Goal: Information Seeking & Learning: Learn about a topic

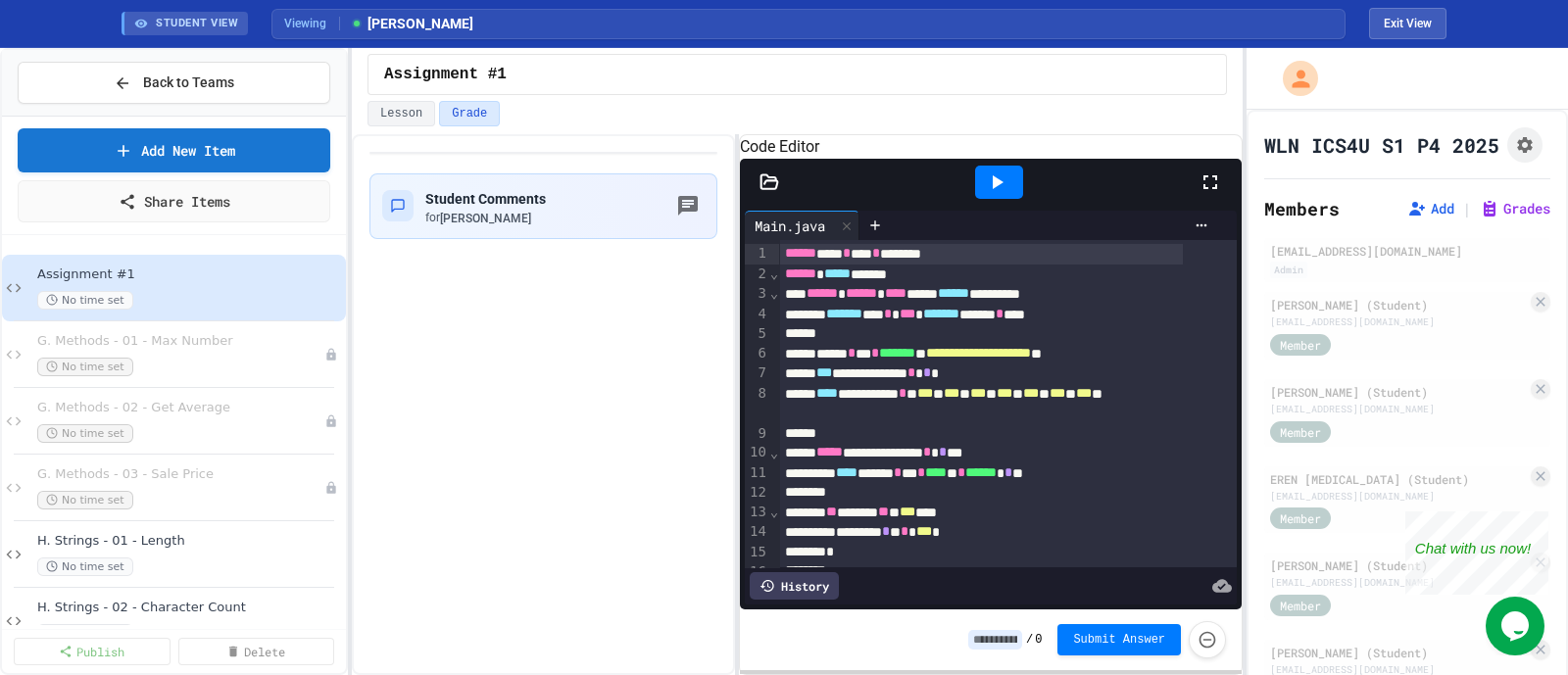
click at [627, 423] on div "Student Comments for [PERSON_NAME]" at bounding box center [543, 405] width 383 height 541
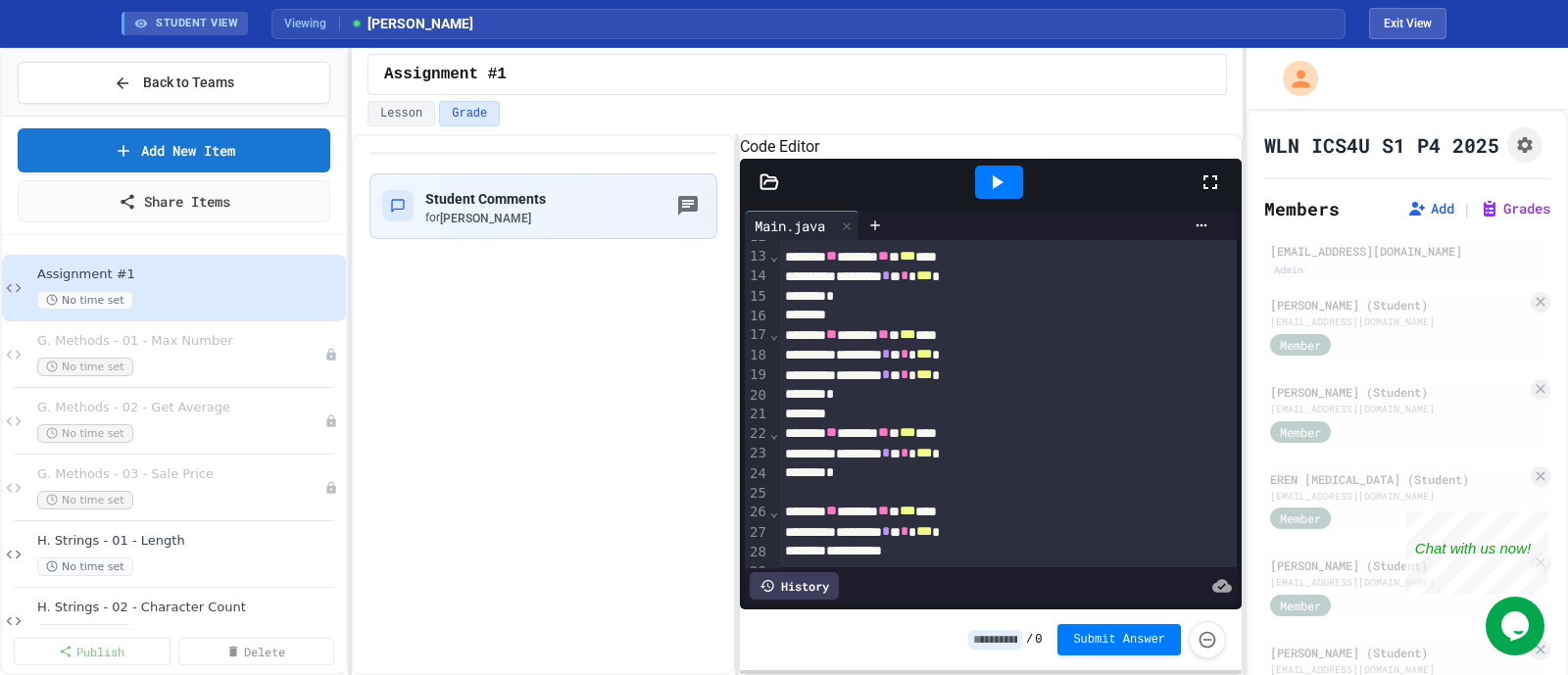
scroll to position [746, 0]
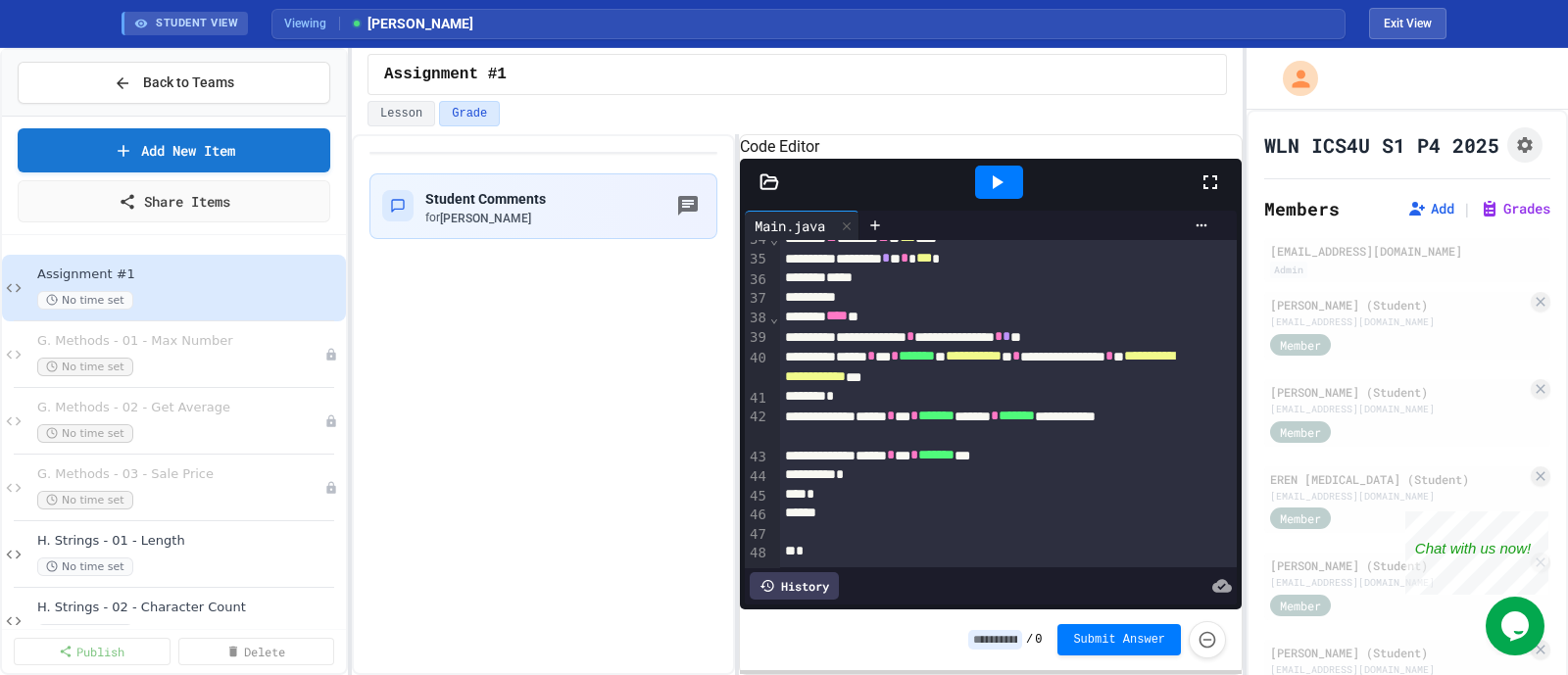
click at [589, 499] on div "Student Comments for [PERSON_NAME]" at bounding box center [543, 405] width 383 height 541
click at [1411, 17] on button "Exit View" at bounding box center [1408, 23] width 78 height 31
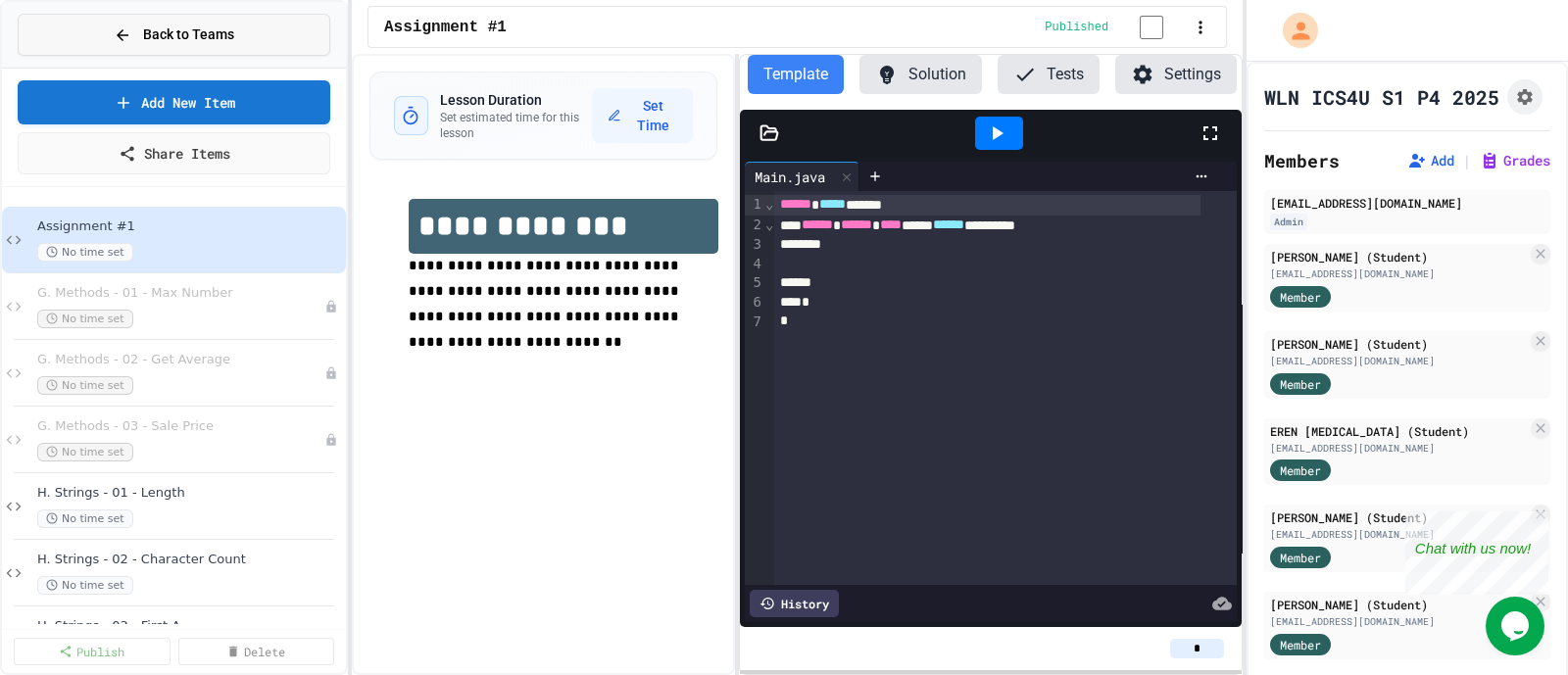
click at [152, 33] on span "Back to Teams" at bounding box center [187, 35] width 91 height 21
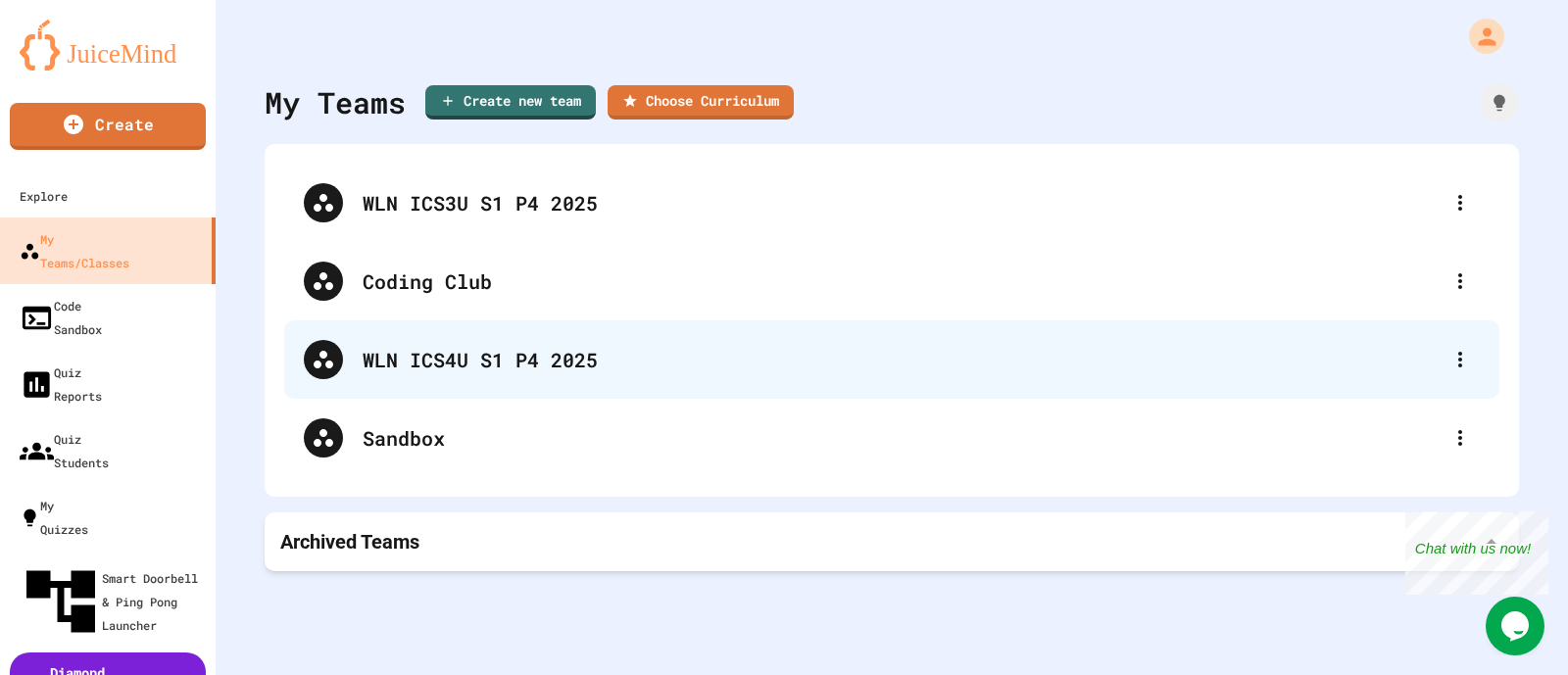
click at [524, 360] on div "WLN ICS4U S1 P4 2025" at bounding box center [901, 359] width 1078 height 29
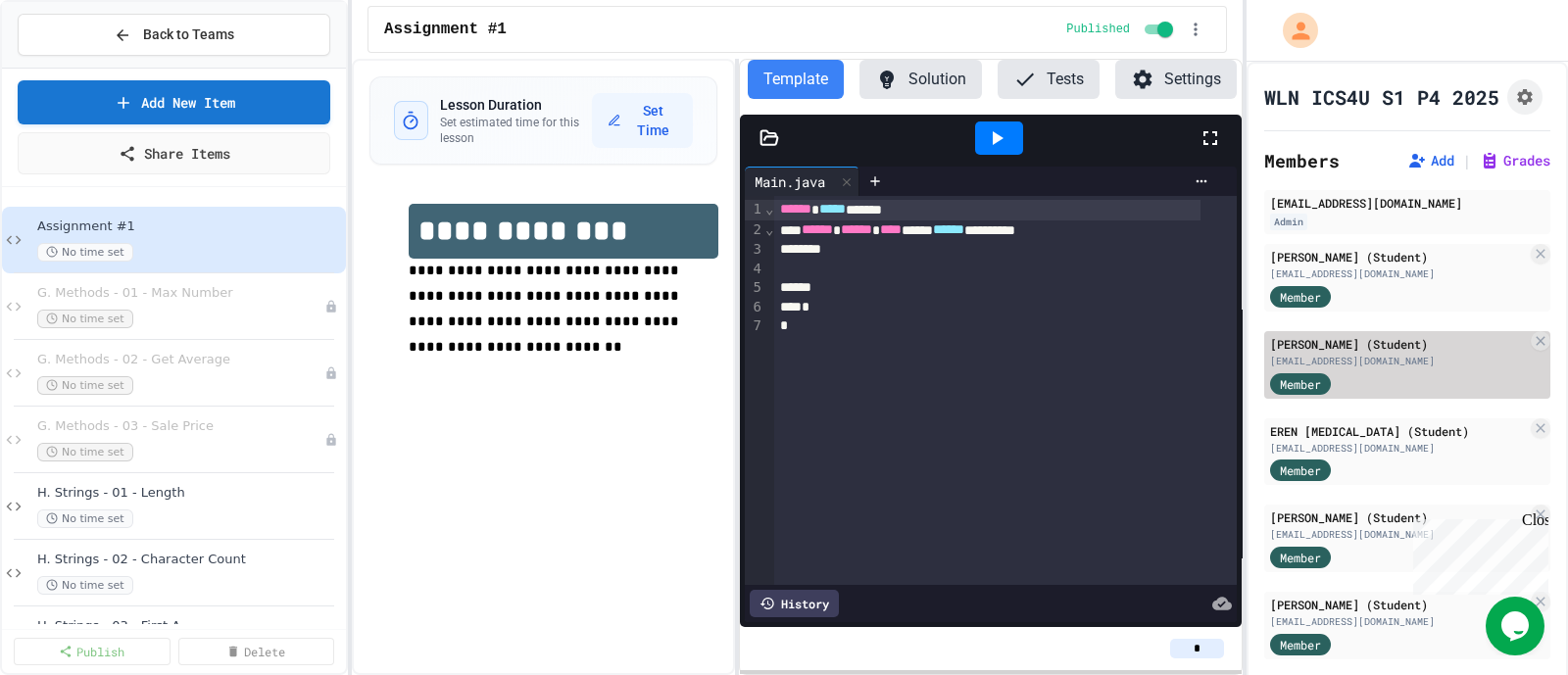
click at [1345, 369] on div "[EMAIL_ADDRESS][DOMAIN_NAME]" at bounding box center [1399, 361] width 257 height 15
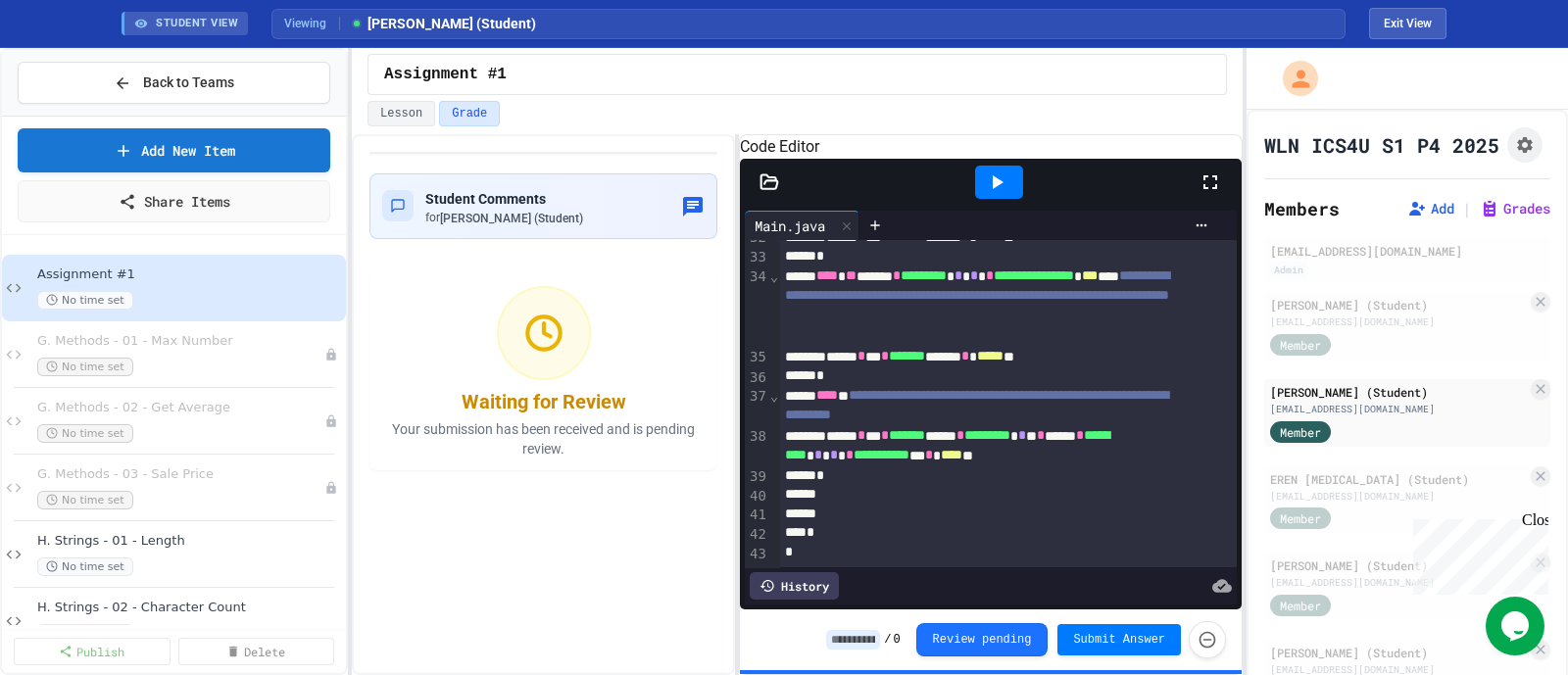
scroll to position [1153, 0]
click at [1300, 504] on div "[EMAIL_ADDRESS][DOMAIN_NAME]" at bounding box center [1399, 496] width 257 height 15
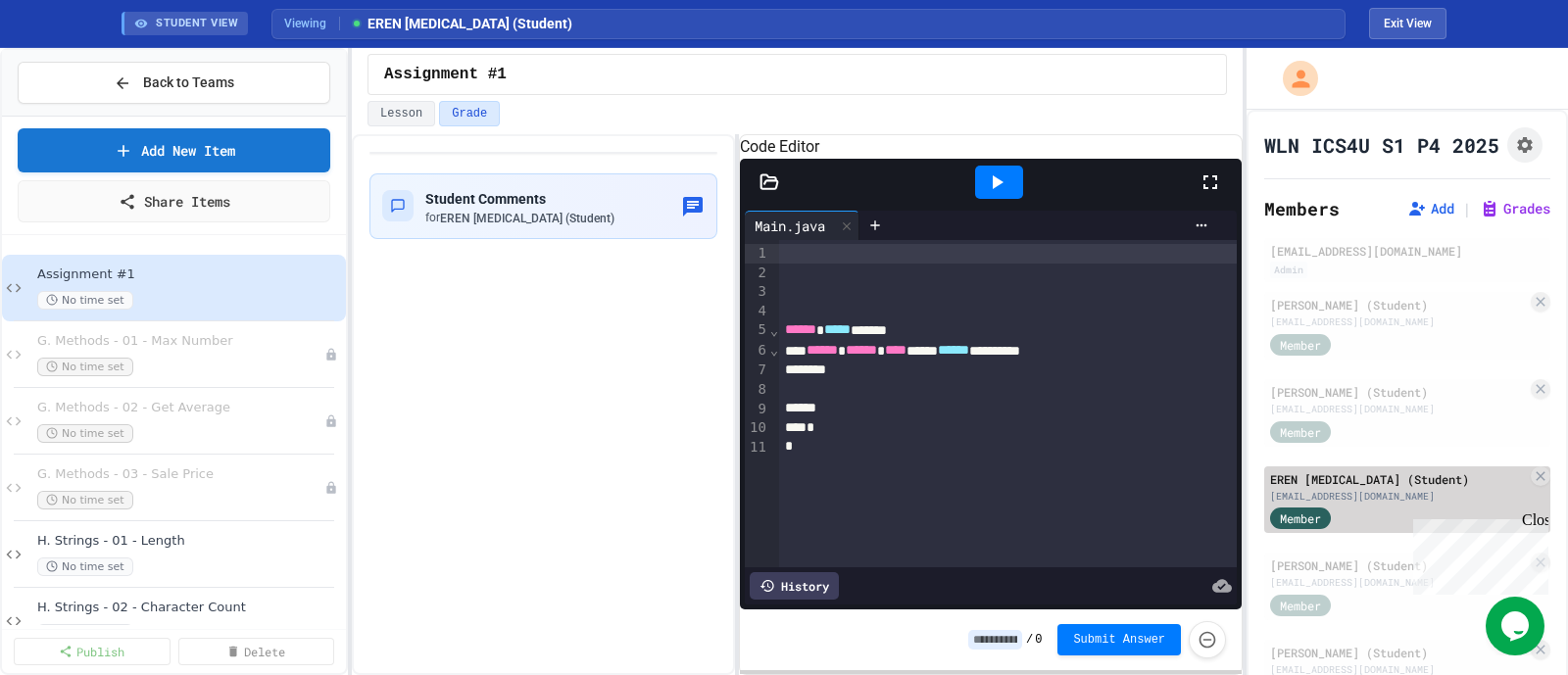
click at [1341, 504] on div "[EMAIL_ADDRESS][DOMAIN_NAME]" at bounding box center [1399, 496] width 257 height 15
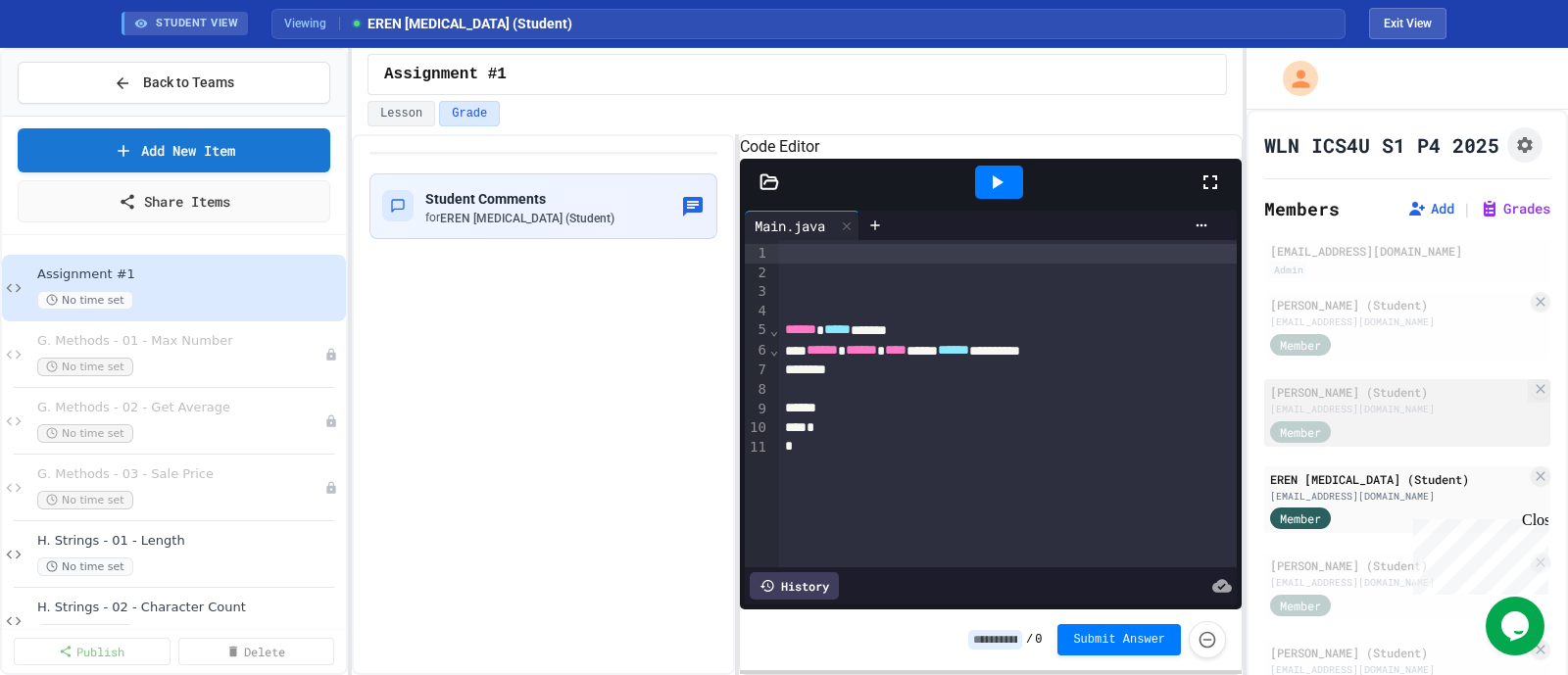
scroll to position [122, 0]
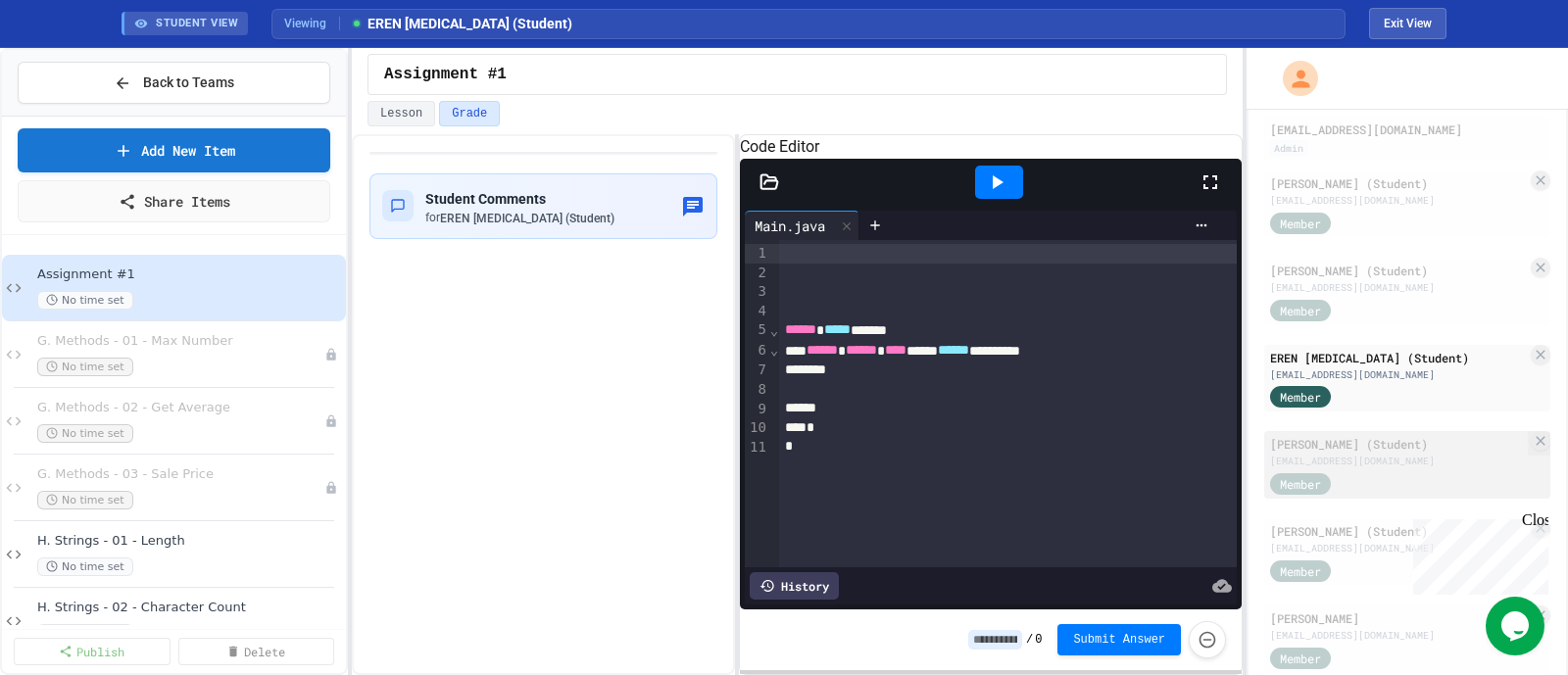
click at [1323, 490] on div "Member" at bounding box center [1300, 485] width 61 height 22
click at [1403, 469] on div "[EMAIL_ADDRESS][DOMAIN_NAME]" at bounding box center [1399, 461] width 257 height 15
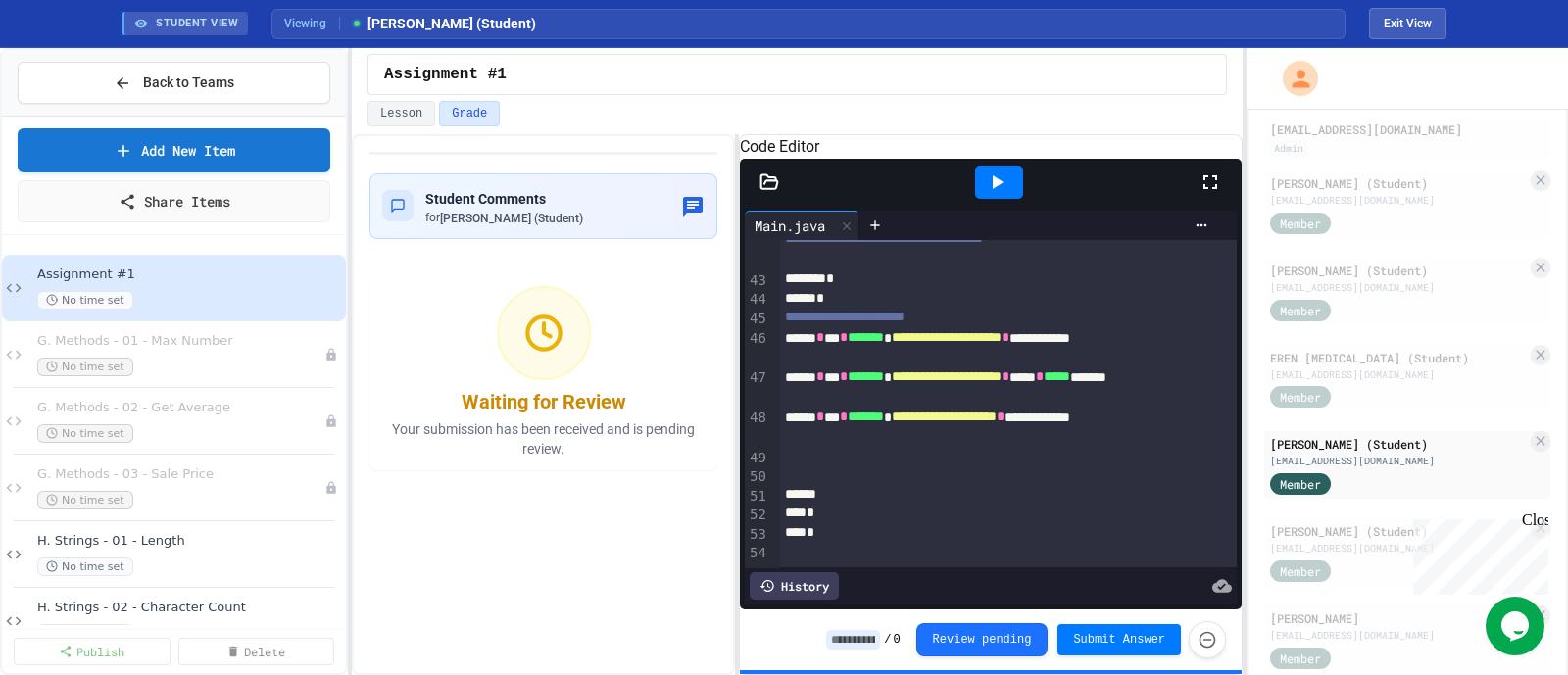
scroll to position [185, 0]
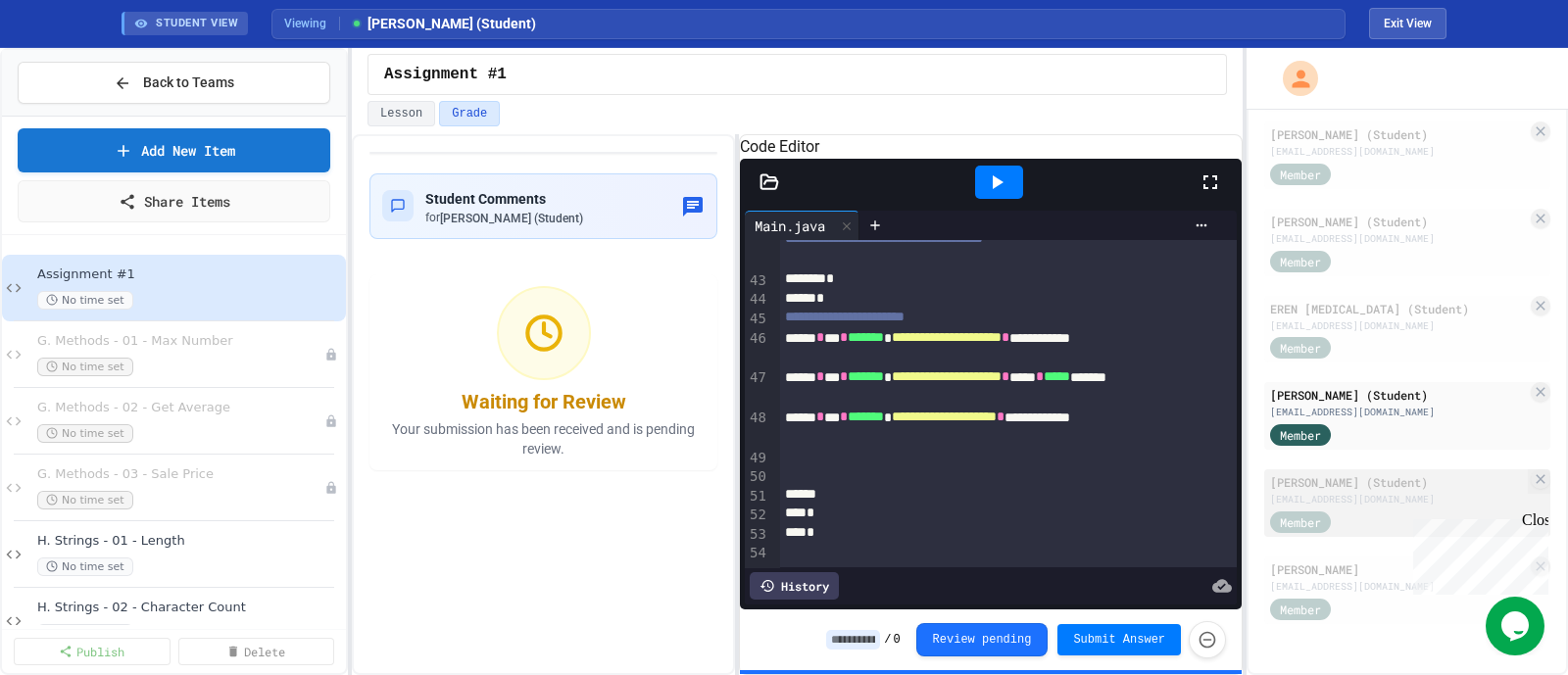
click at [1353, 499] on div "[EMAIL_ADDRESS][DOMAIN_NAME]" at bounding box center [1399, 499] width 257 height 15
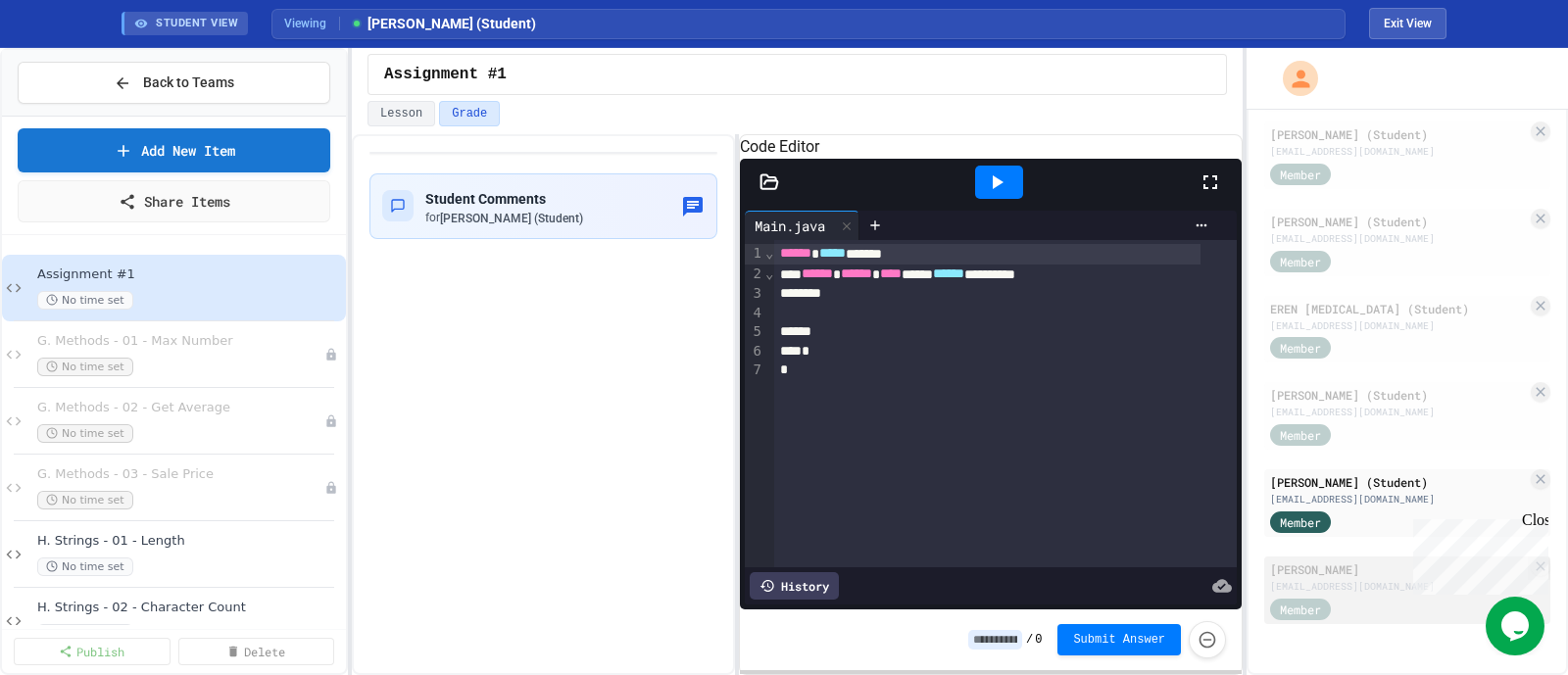
click at [1344, 587] on div "[EMAIL_ADDRESS][DOMAIN_NAME]" at bounding box center [1399, 586] width 257 height 15
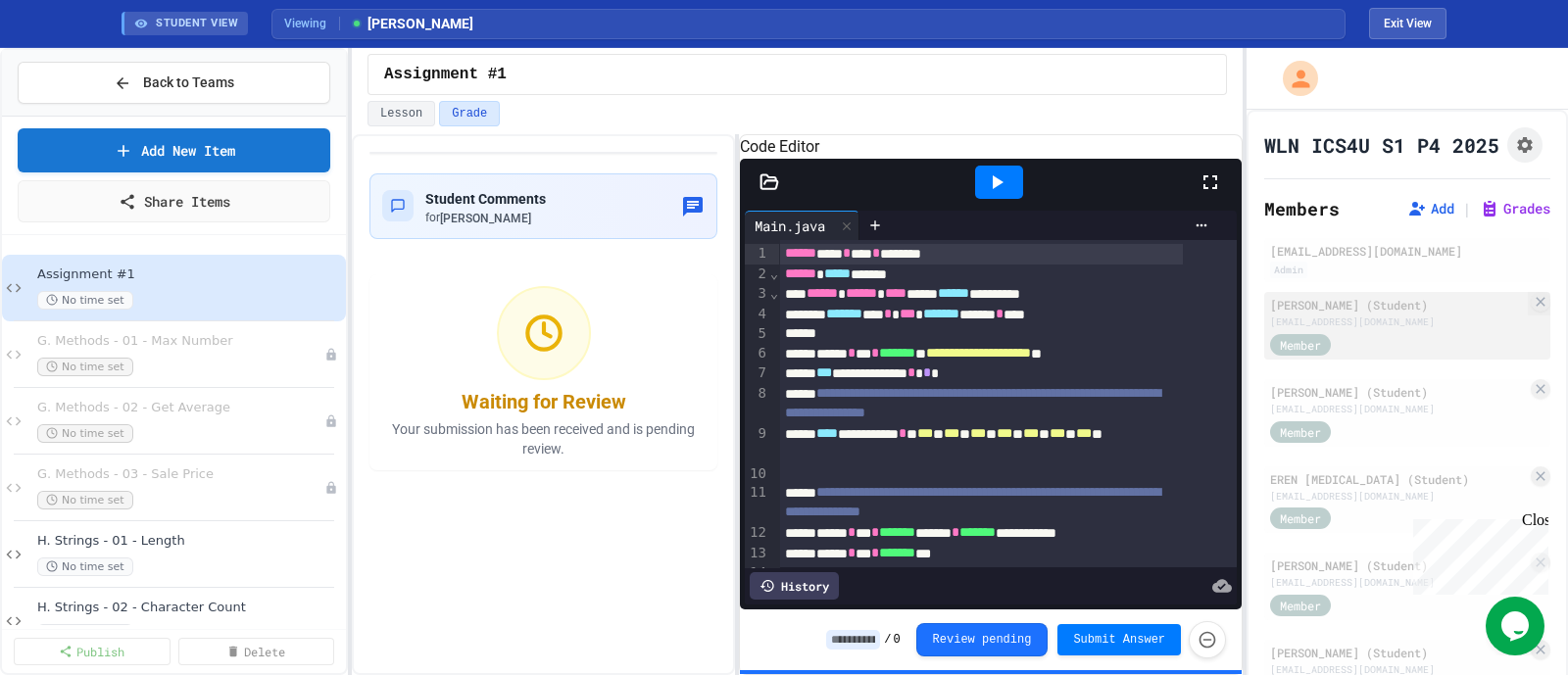
click at [1373, 349] on div "Member" at bounding box center [1399, 343] width 257 height 25
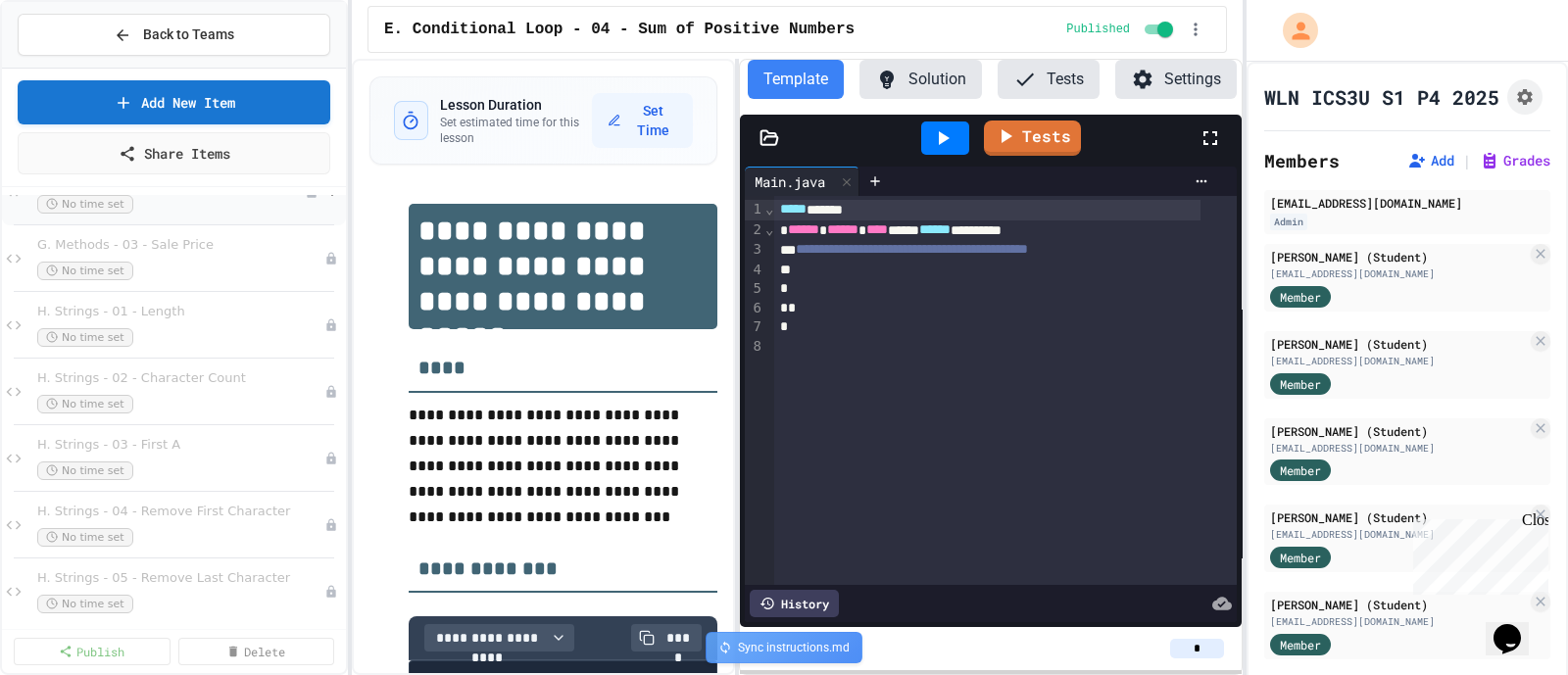
scroll to position [1480, 0]
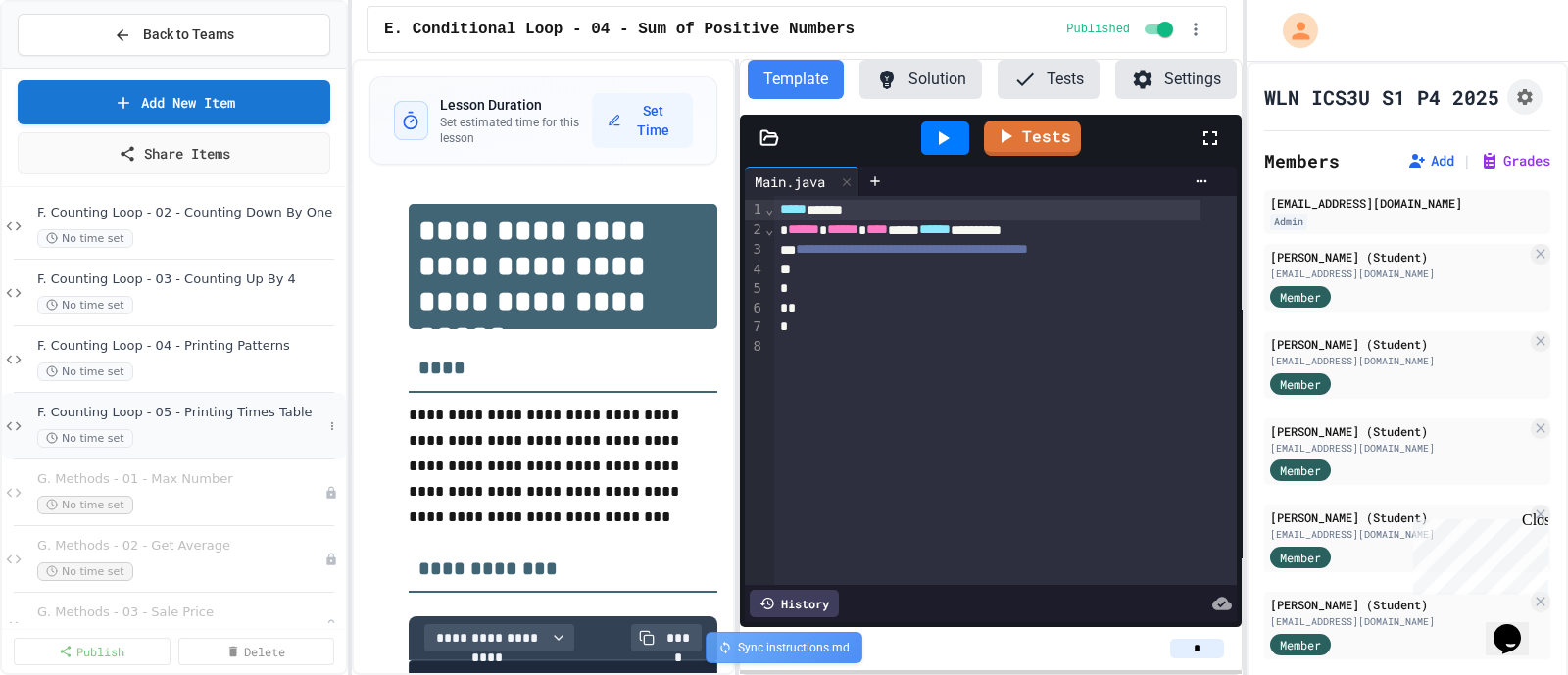
click at [176, 414] on span "F. Counting Loop - 05 - Printing Times Table" at bounding box center [179, 413] width 285 height 17
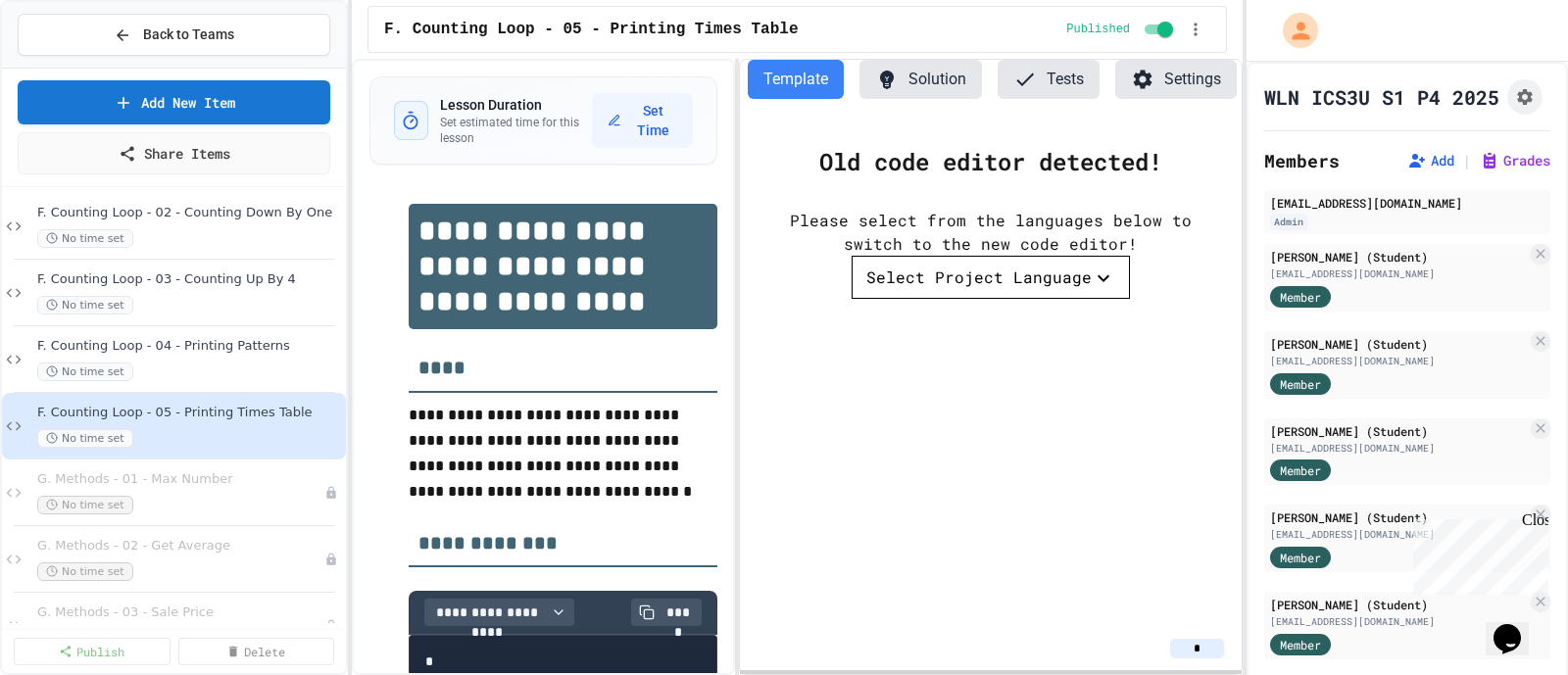
click at [920, 76] on button "Solution" at bounding box center [920, 79] width 123 height 39
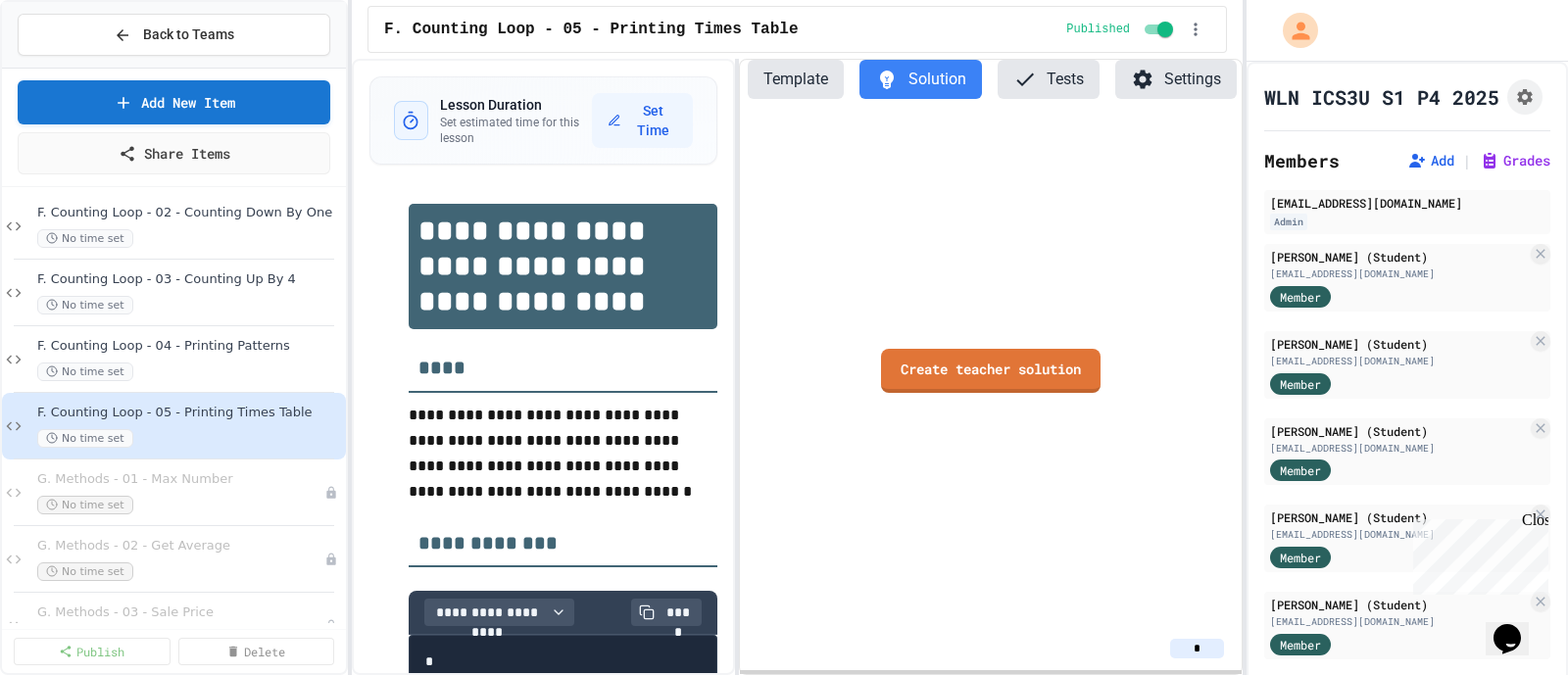
click at [798, 74] on button "Template" at bounding box center [795, 79] width 96 height 39
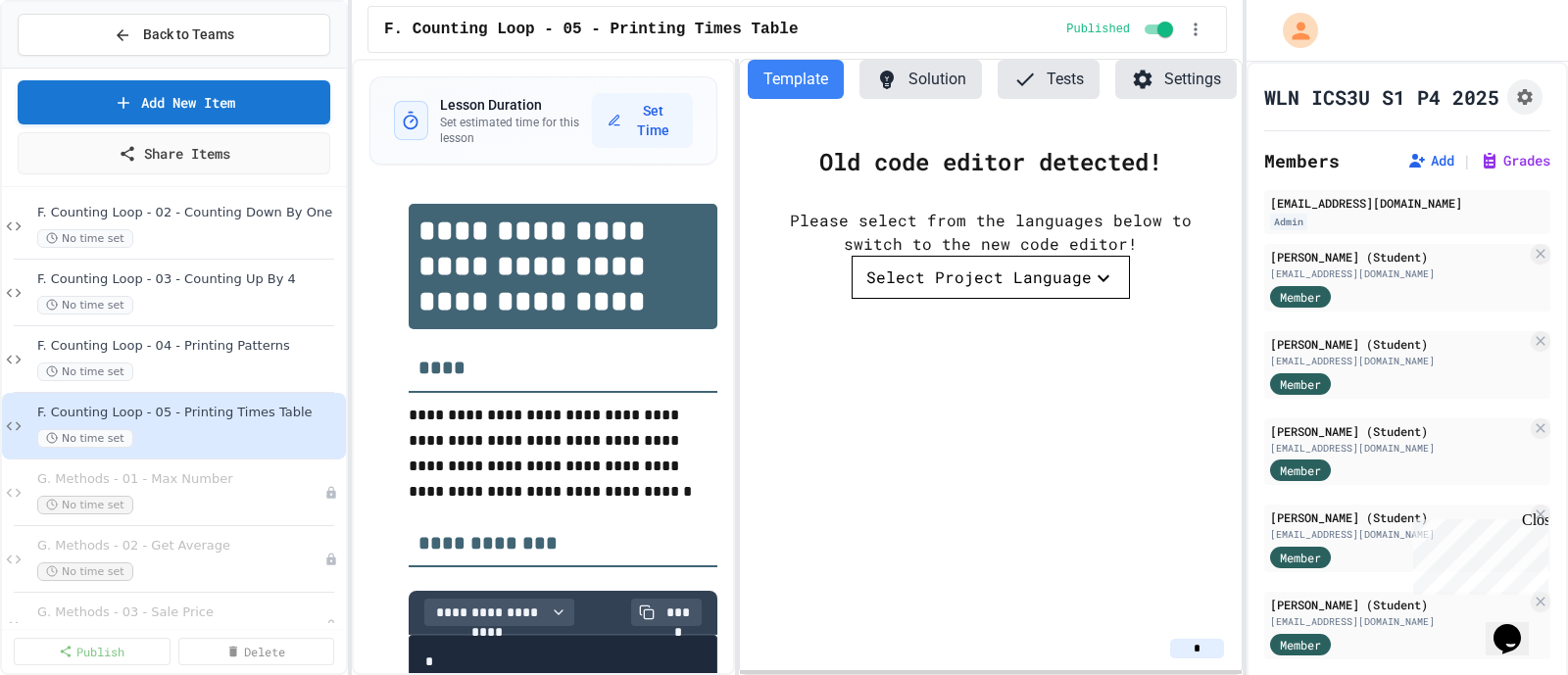
click at [1047, 268] on div "Select Project Language" at bounding box center [979, 277] width 225 height 24
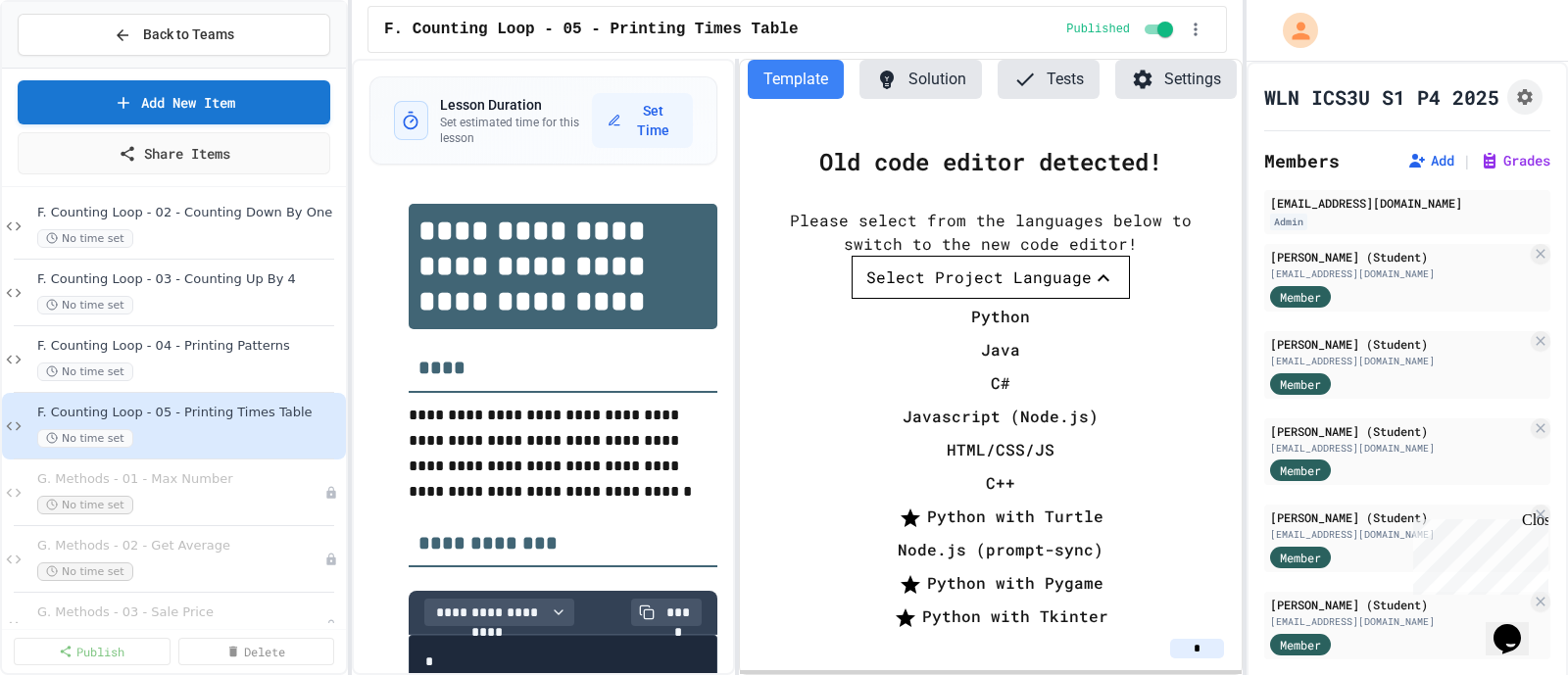
click at [938, 334] on li "Java" at bounding box center [1000, 349] width 258 height 31
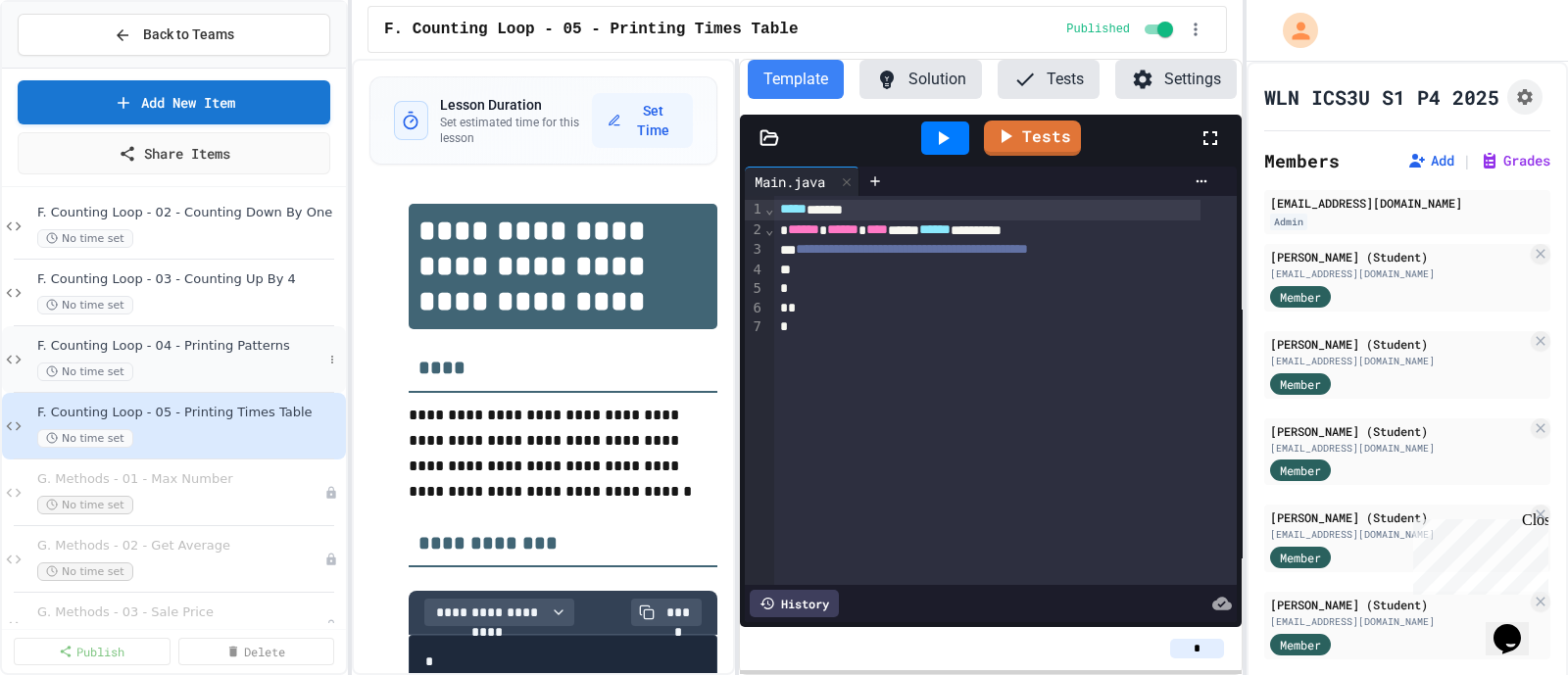
click at [122, 338] on span "F. Counting Loop - 04 - Printing Patterns" at bounding box center [179, 346] width 285 height 17
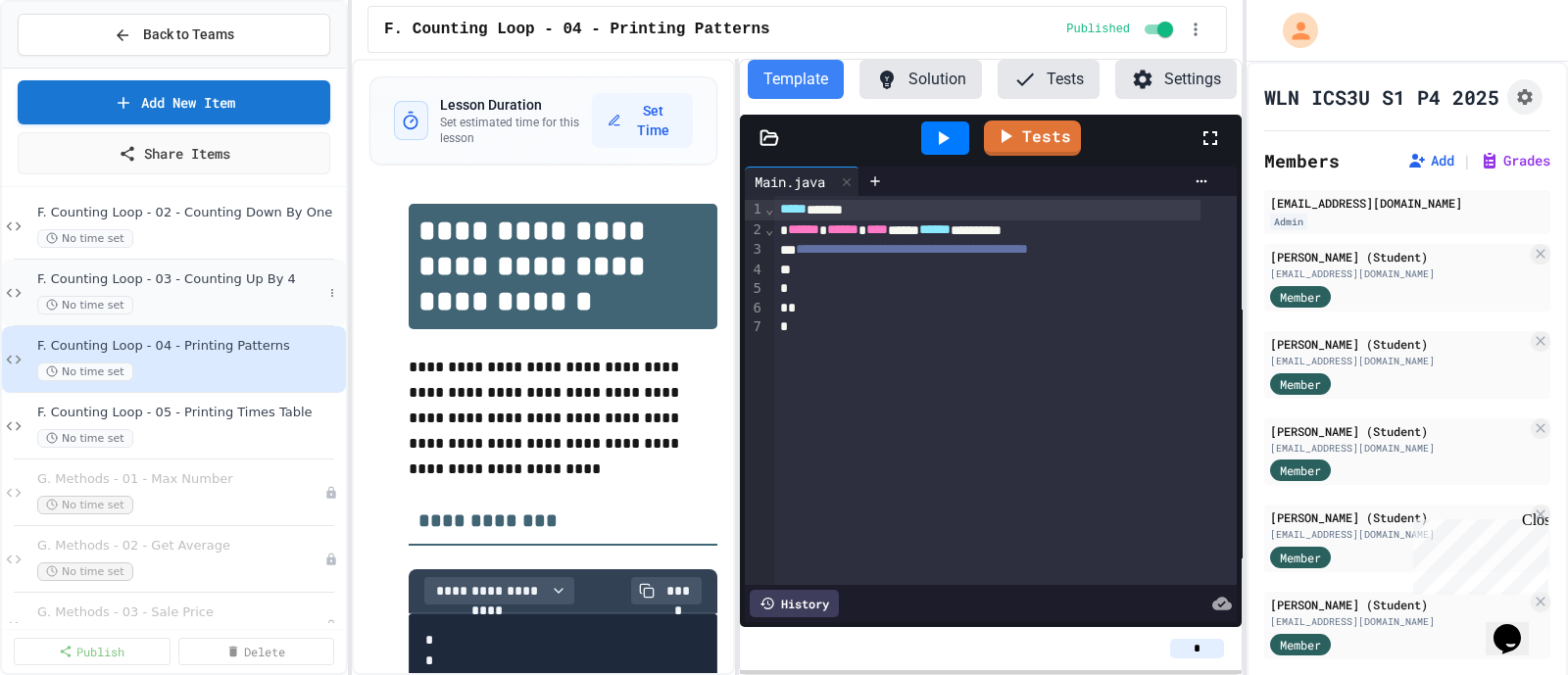
click at [132, 272] on span "F. Counting Loop - 03 - Counting Up By 4" at bounding box center [179, 279] width 285 height 17
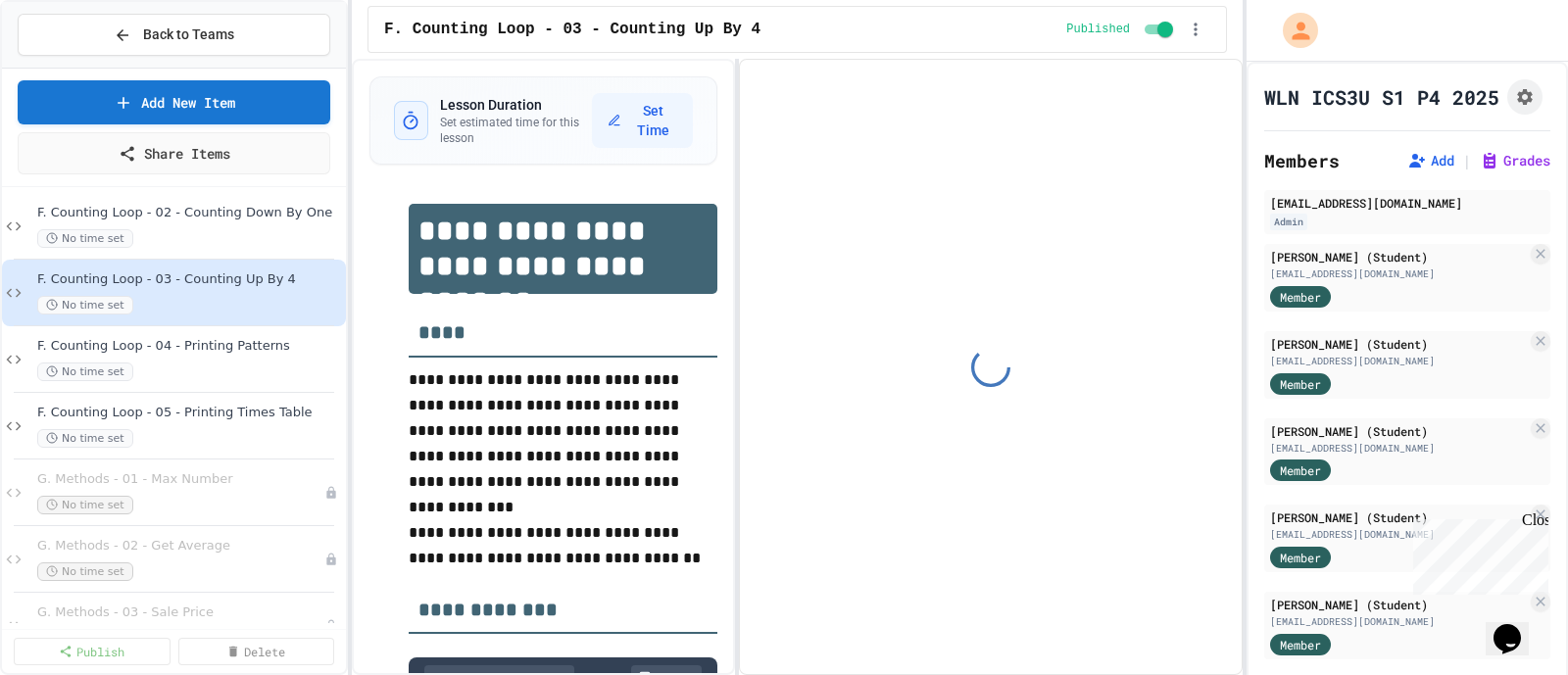
click at [141, 216] on span "F. Counting Loop - 02 - Counting Down By One" at bounding box center [189, 212] width 305 height 17
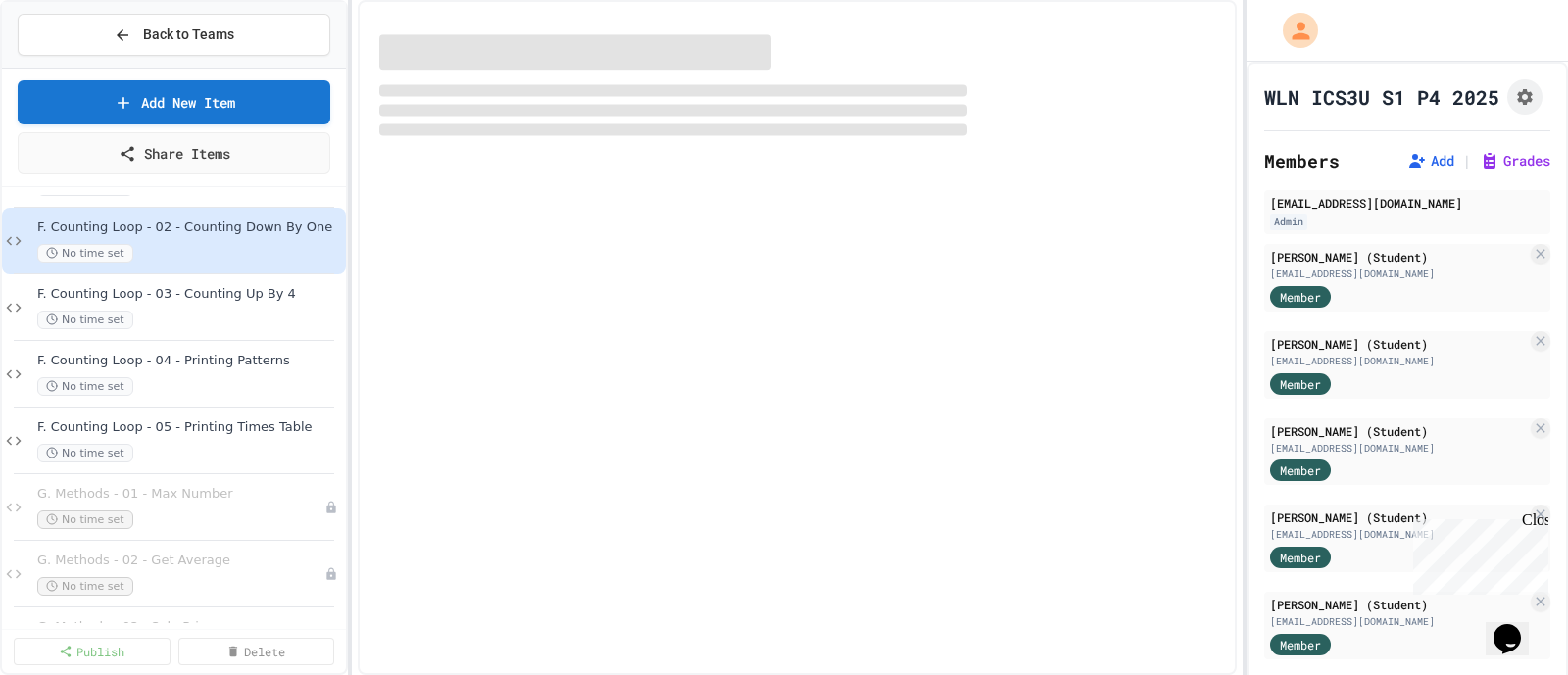
scroll to position [1343, 0]
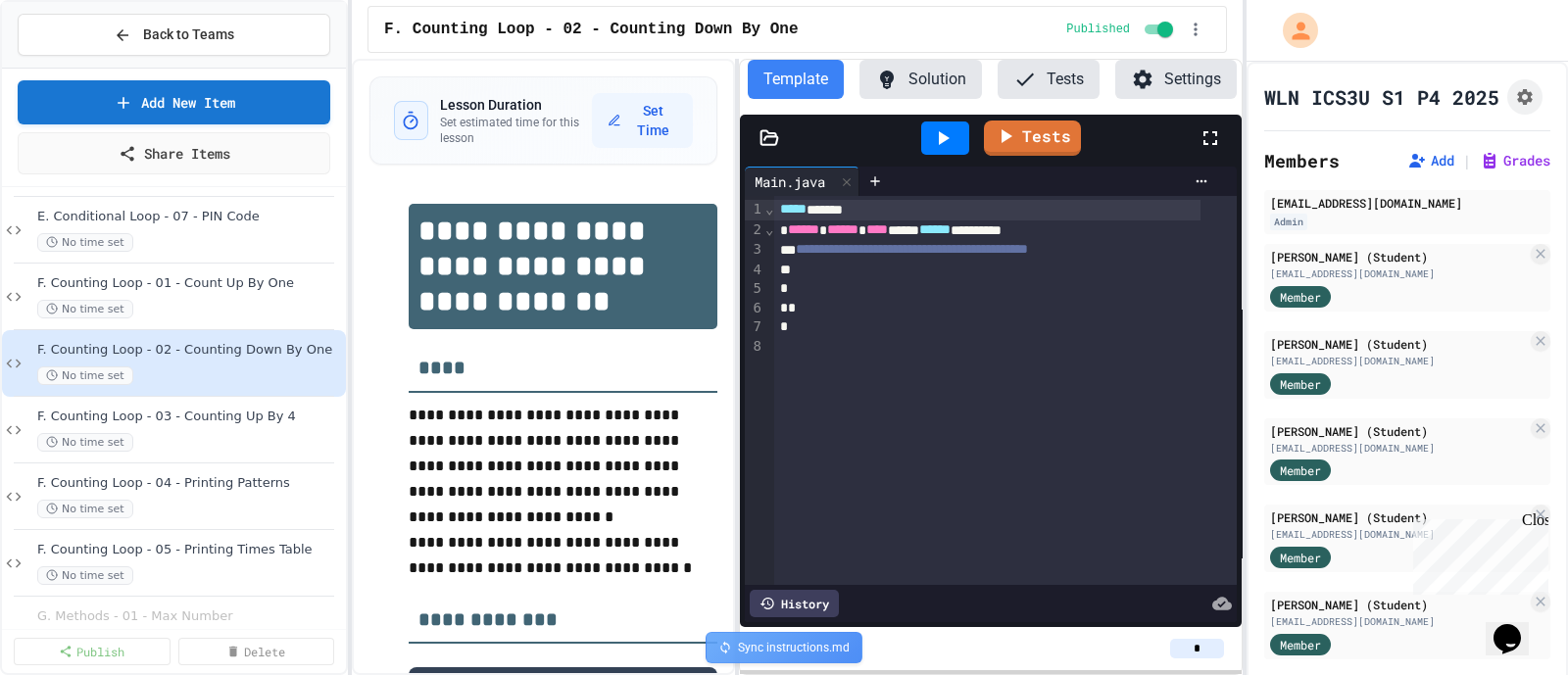
click at [164, 300] on div "No time set" at bounding box center [189, 309] width 305 height 19
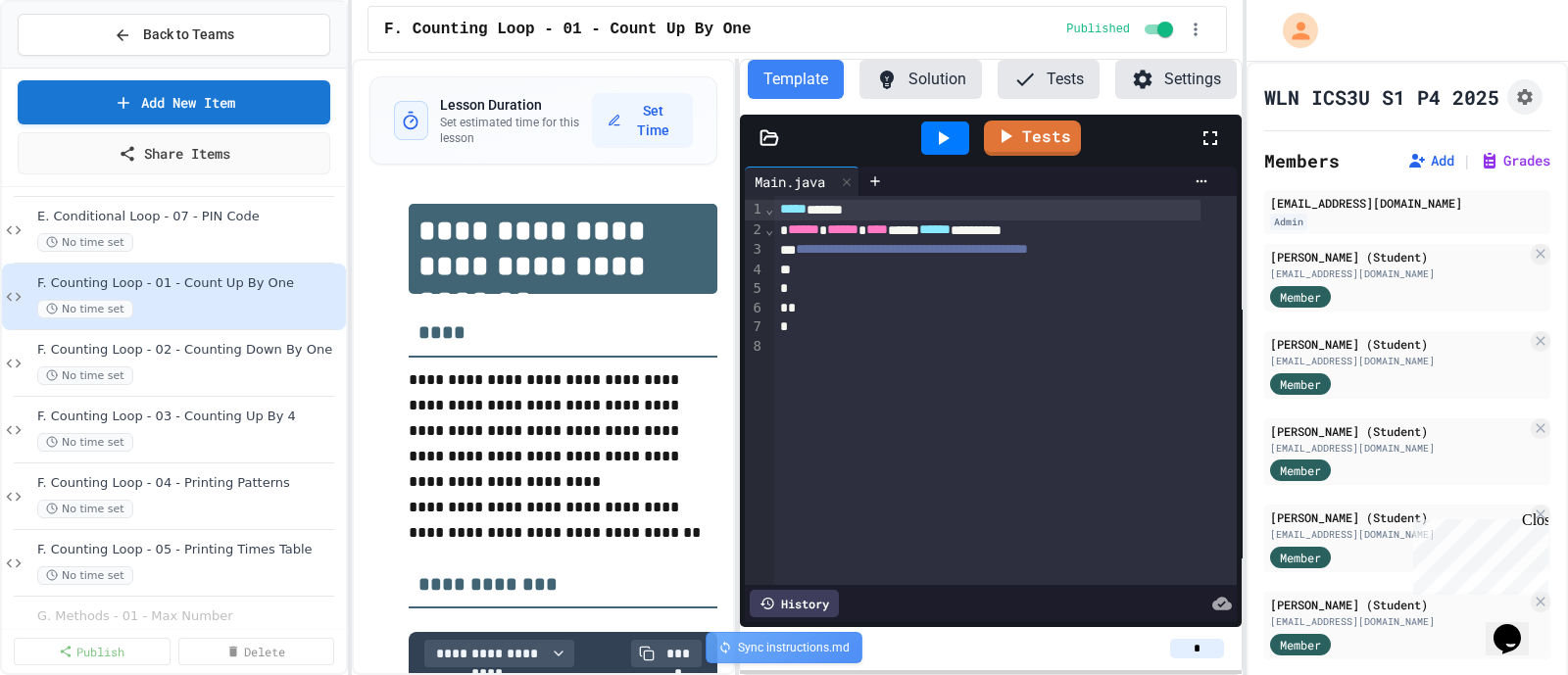
click at [911, 75] on button "Solution" at bounding box center [920, 79] width 123 height 39
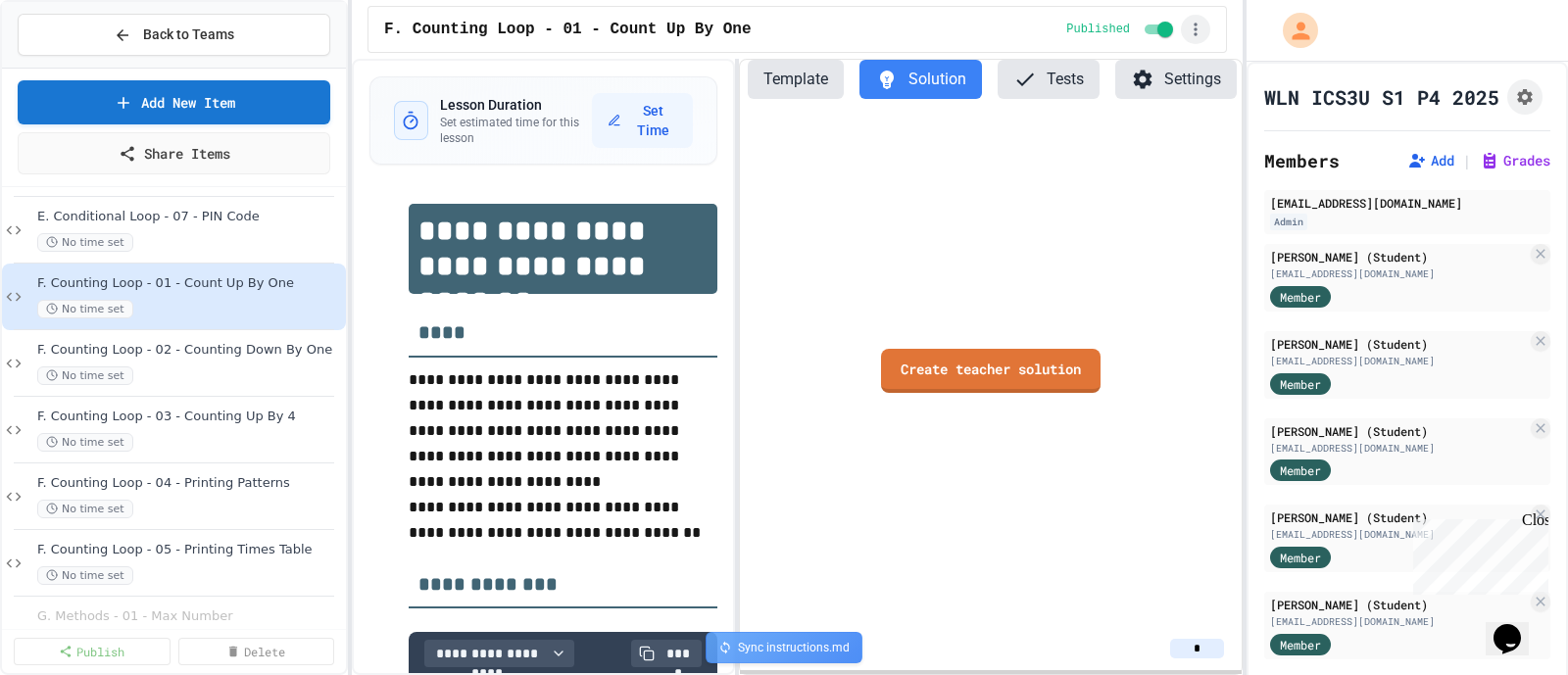
click at [1194, 28] on icon "button" at bounding box center [1194, 29] width 3 height 13
click at [1106, 674] on div at bounding box center [784, 677] width 1568 height 0
click at [1516, 105] on icon "Assignment Settings" at bounding box center [1524, 97] width 16 height 16
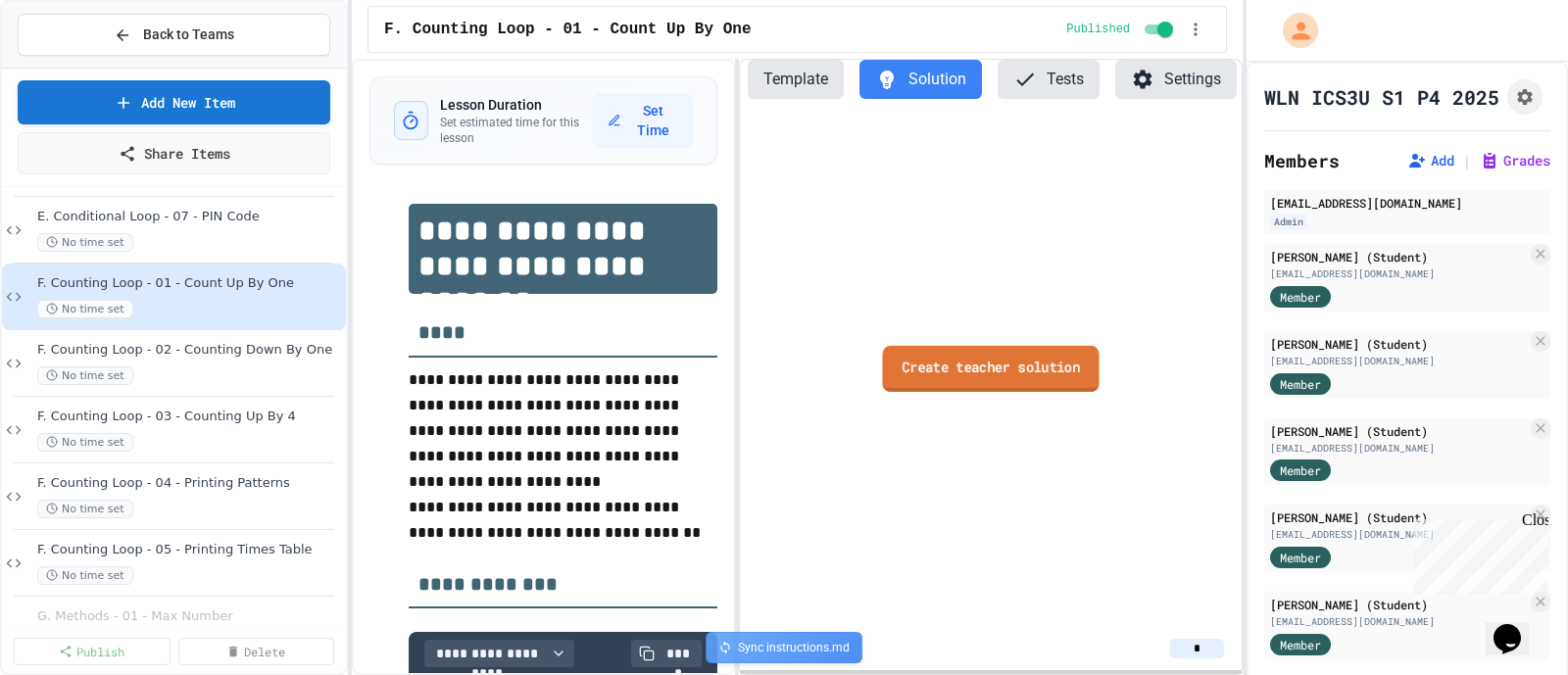
click at [977, 371] on link "Create teacher solution" at bounding box center [991, 369] width 216 height 46
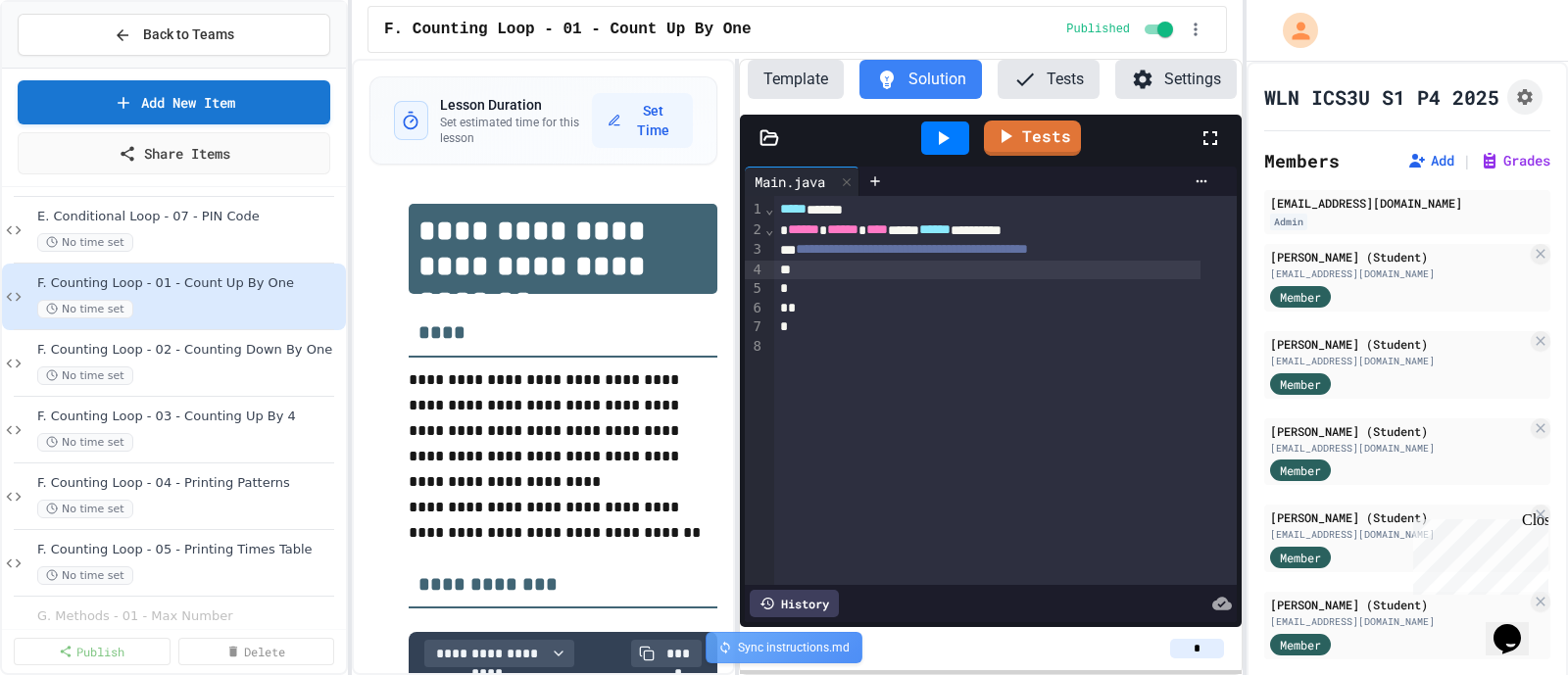
click at [852, 277] on div at bounding box center [986, 270] width 426 height 20
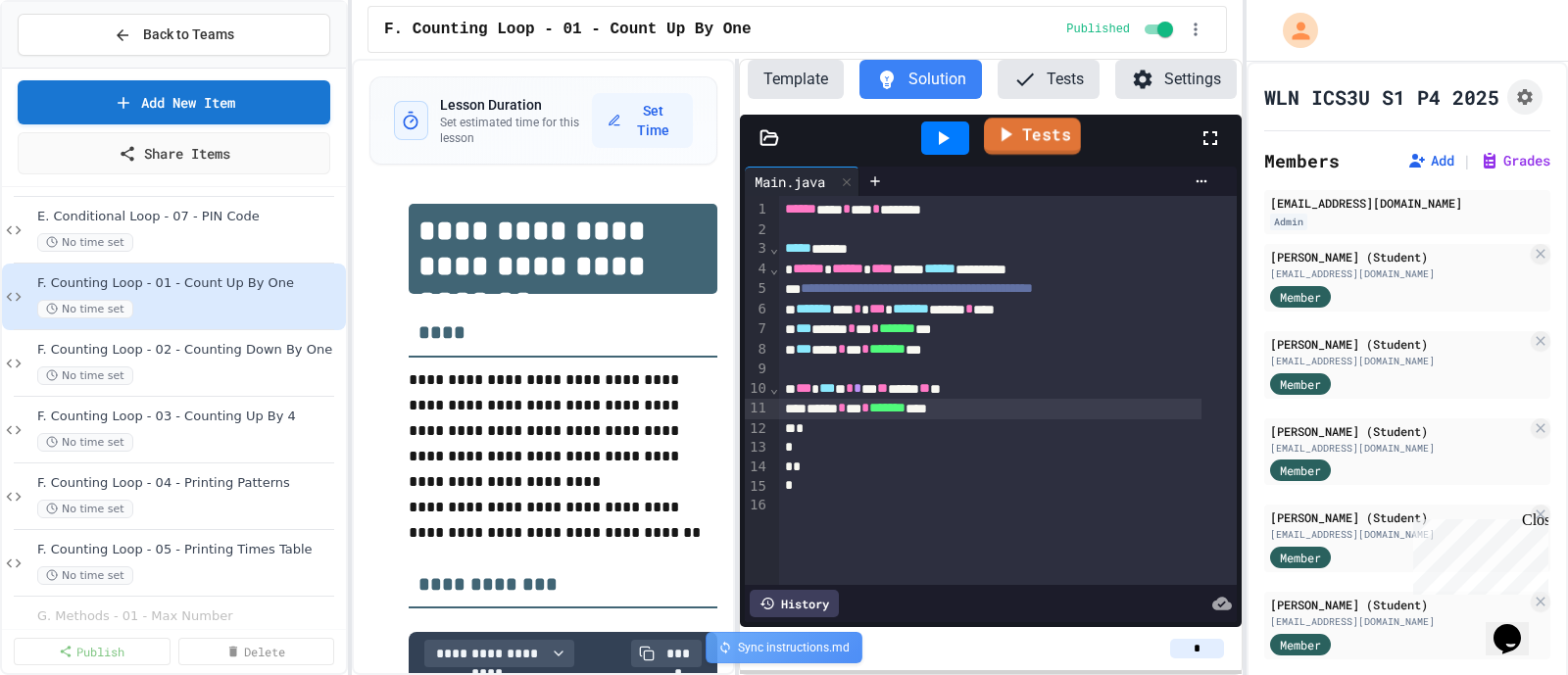
click at [1044, 137] on link "Tests" at bounding box center [1032, 136] width 97 height 37
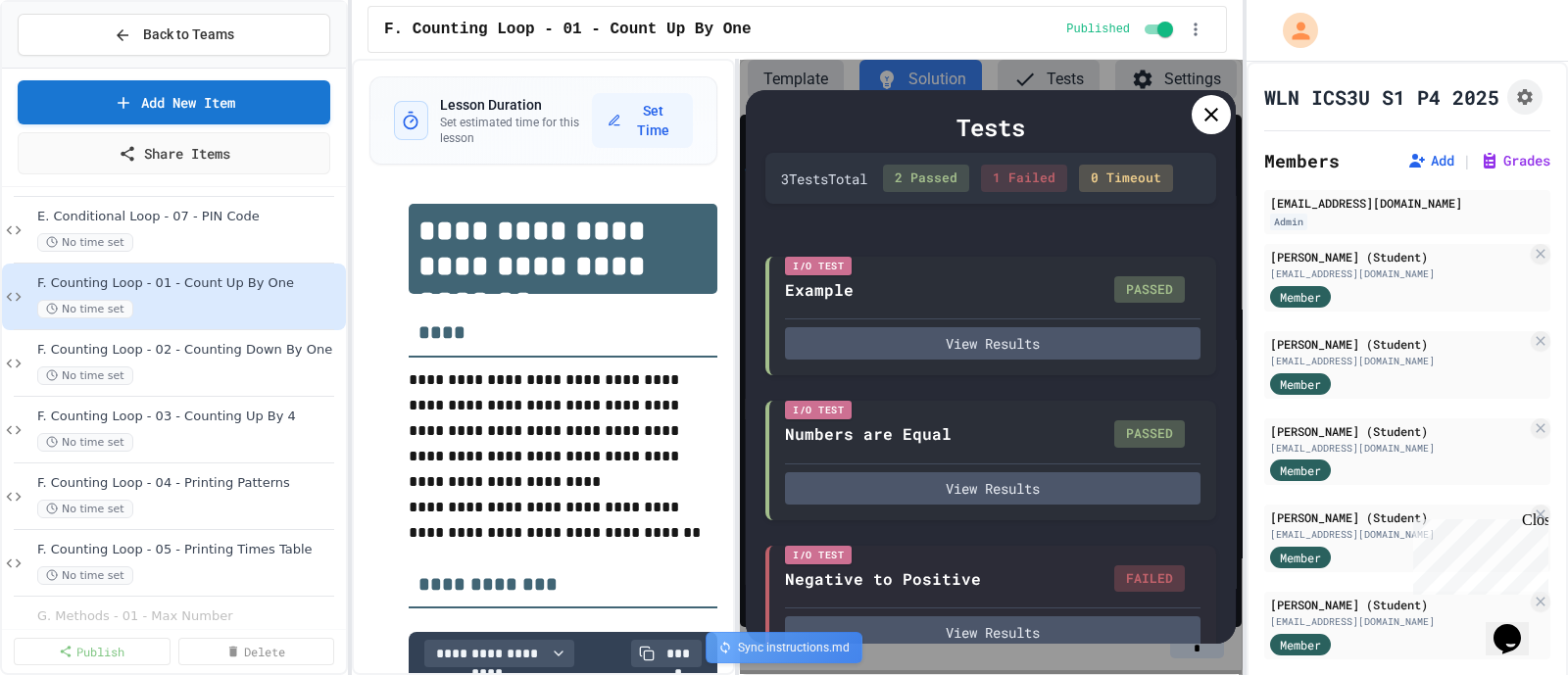
scroll to position [54, 0]
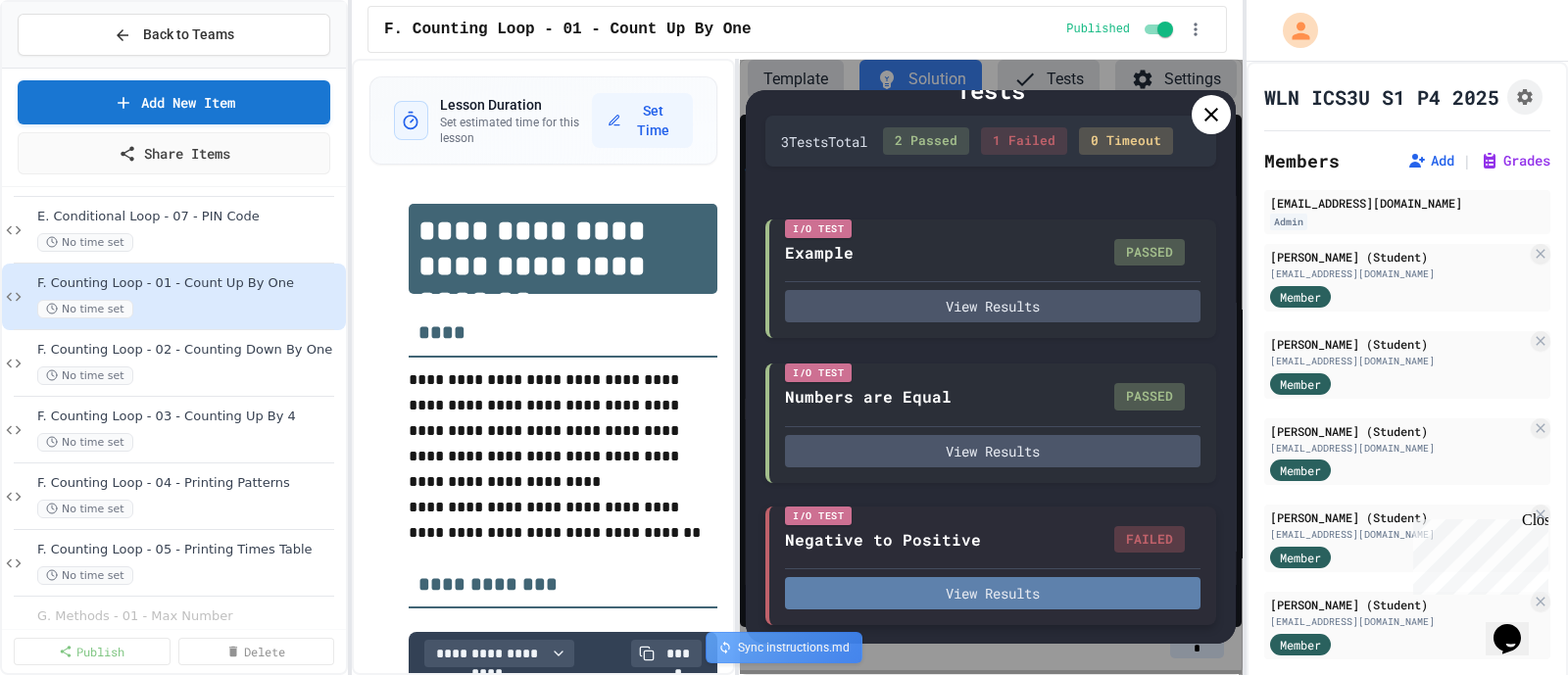
click at [971, 599] on button "View Results" at bounding box center [992, 593] width 416 height 32
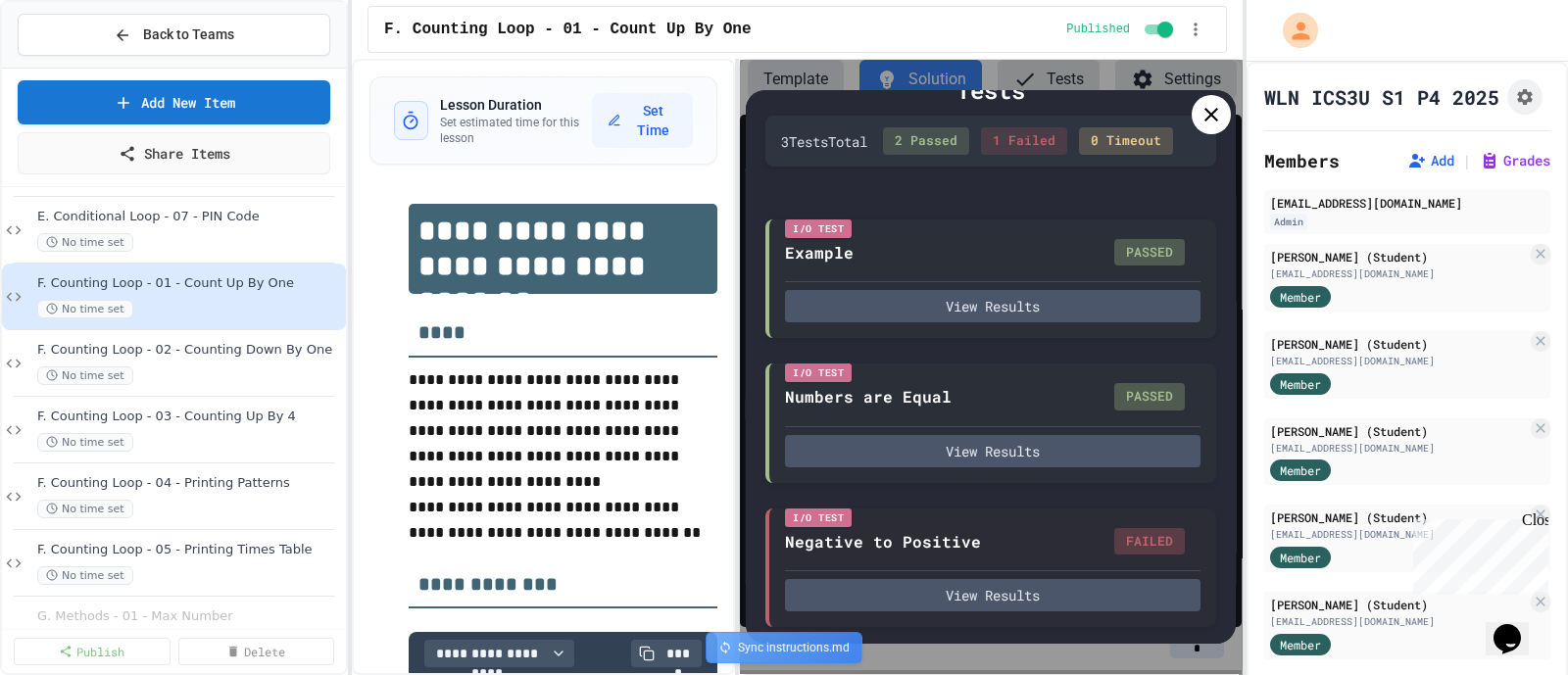
click at [1201, 117] on icon at bounding box center [1211, 115] width 24 height 24
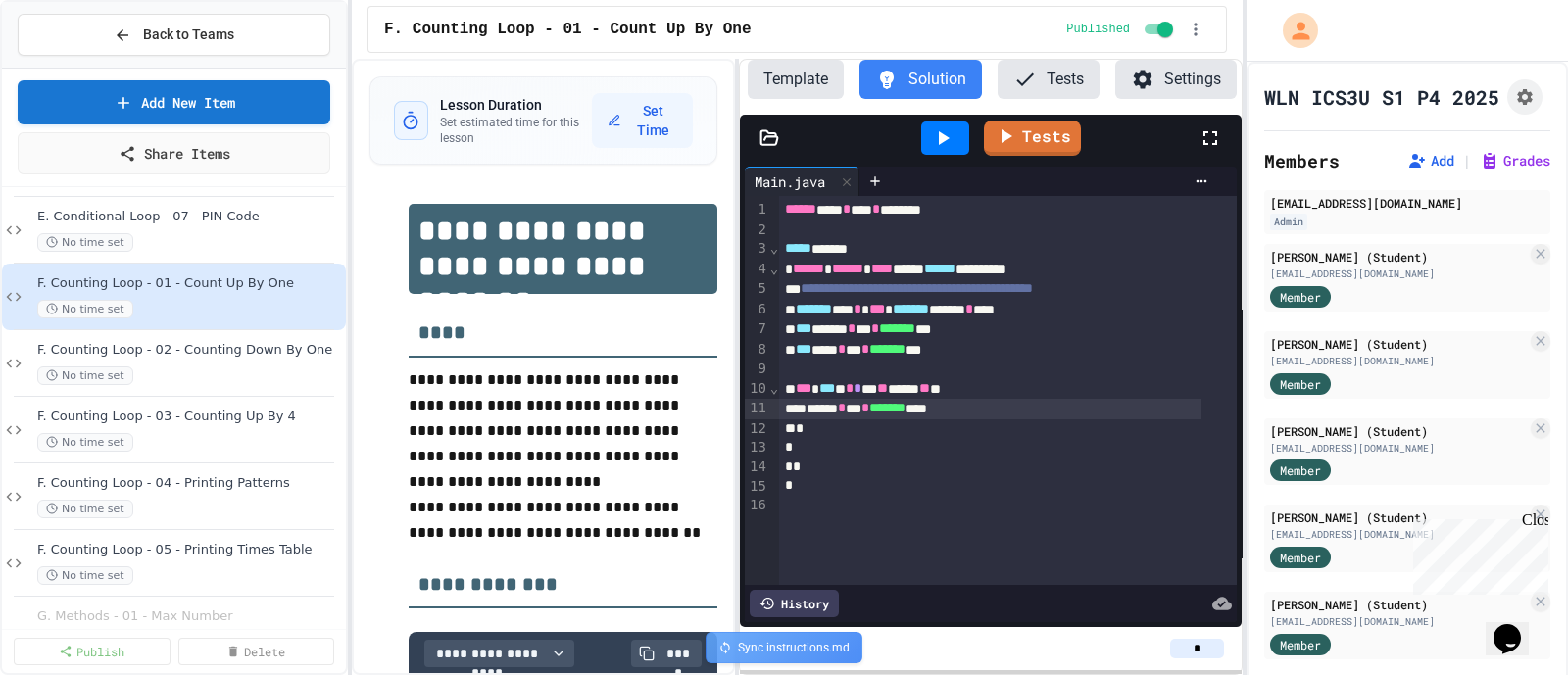
click at [861, 386] on span "*" at bounding box center [857, 388] width 8 height 14
click at [1031, 133] on link "Tests" at bounding box center [1032, 136] width 94 height 37
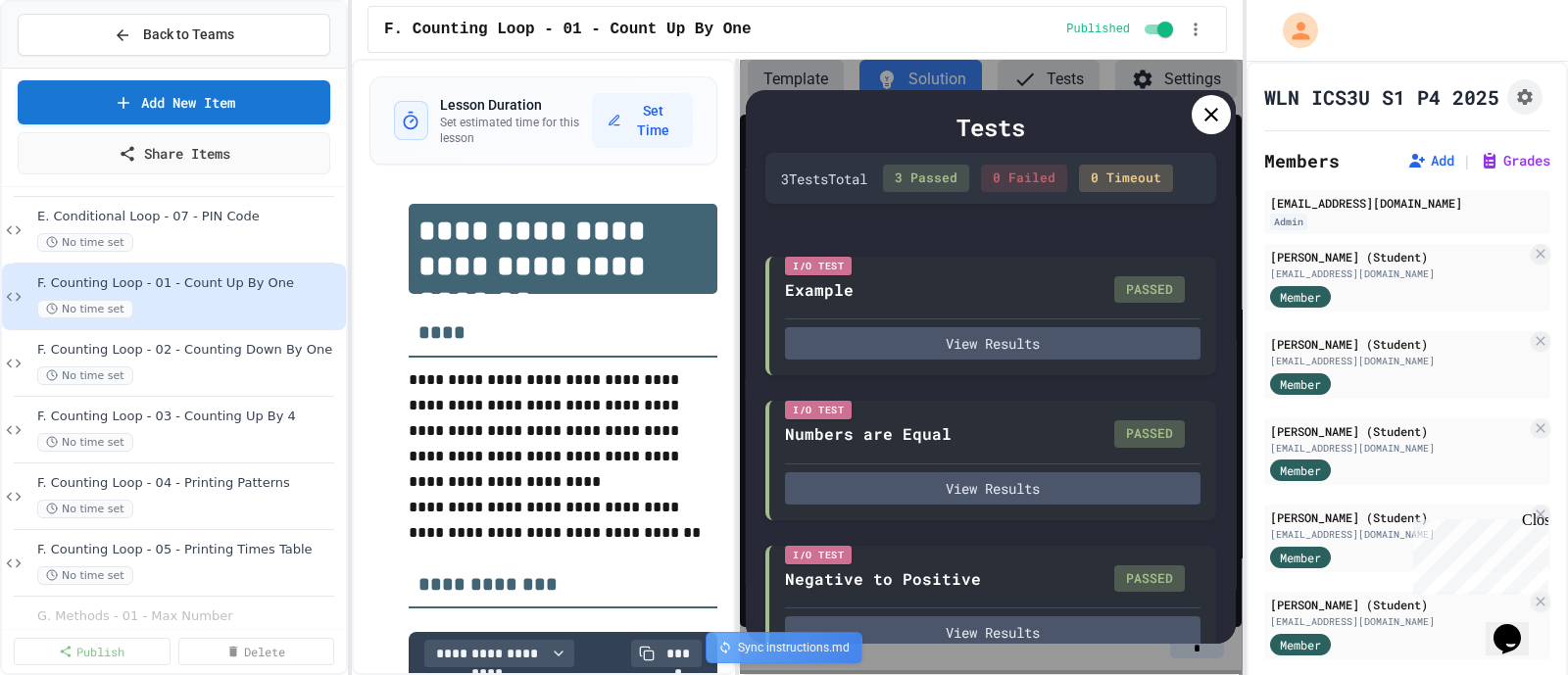
click at [1205, 116] on icon at bounding box center [1211, 115] width 24 height 24
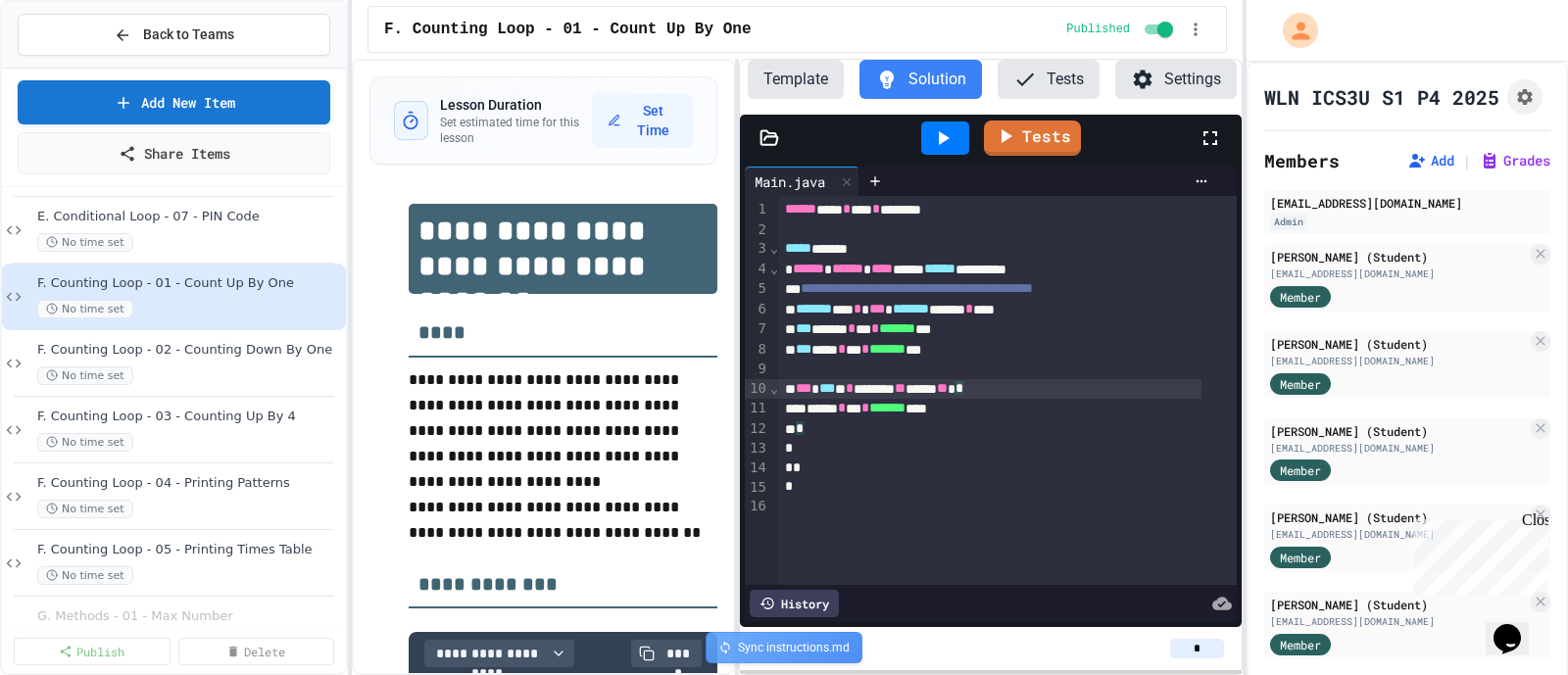
click at [1086, 387] on div "*** * *** * * ******** ** ****** ** * *" at bounding box center [990, 389] width 423 height 21
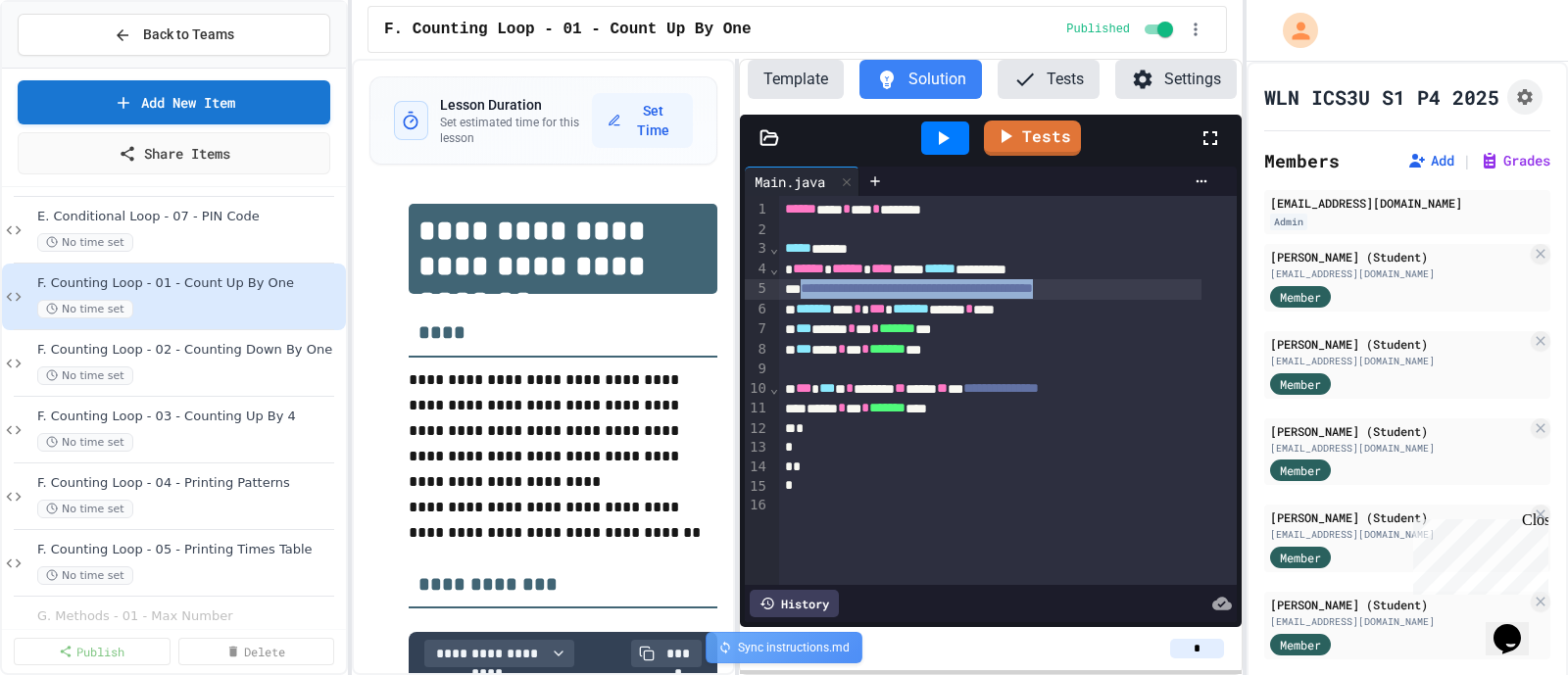
drag, startPoint x: 803, startPoint y: 290, endPoint x: 1160, endPoint y: 291, distance: 357.0
click at [1160, 291] on div "**********" at bounding box center [990, 289] width 423 height 21
click at [788, 329] on div "*** ***** * ** * ******* ***" at bounding box center [990, 328] width 423 height 21
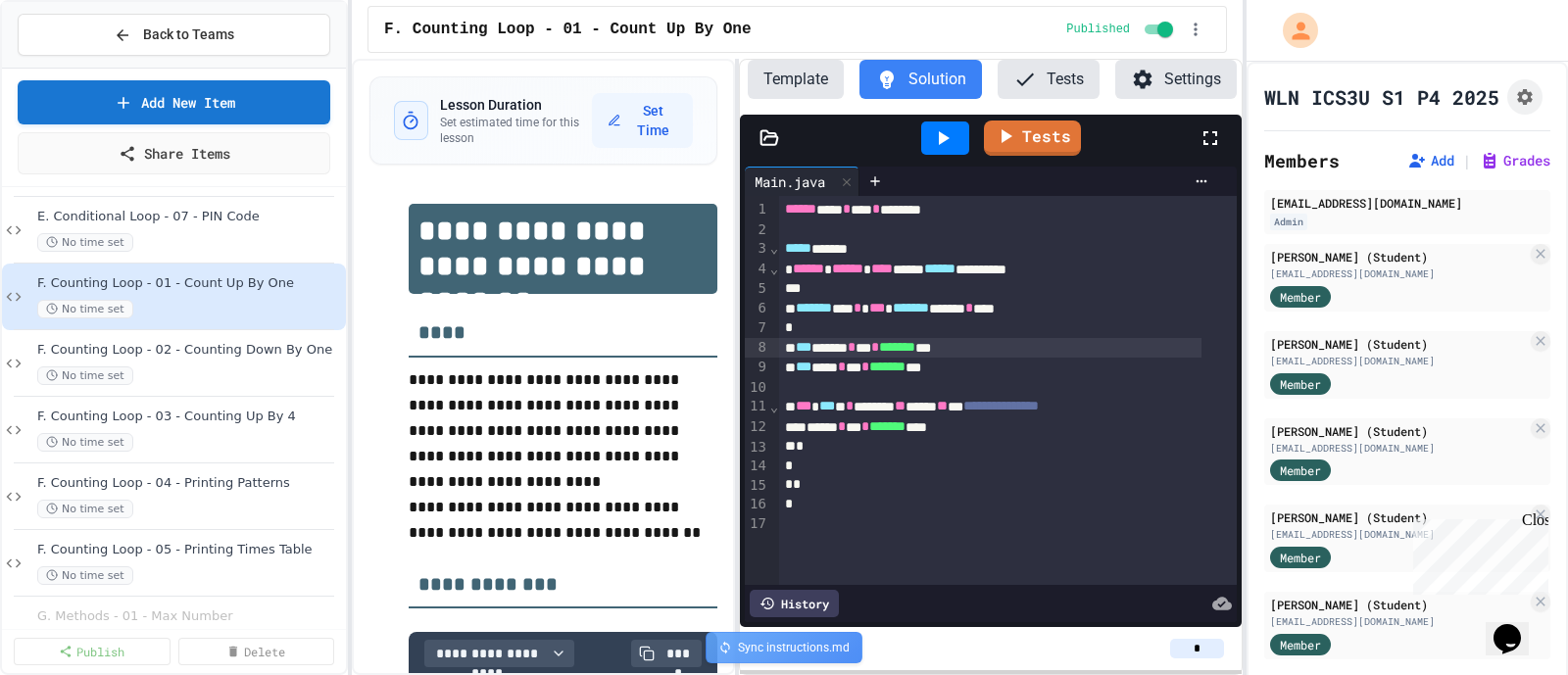
click at [1150, 407] on div "**********" at bounding box center [990, 407] width 423 height 21
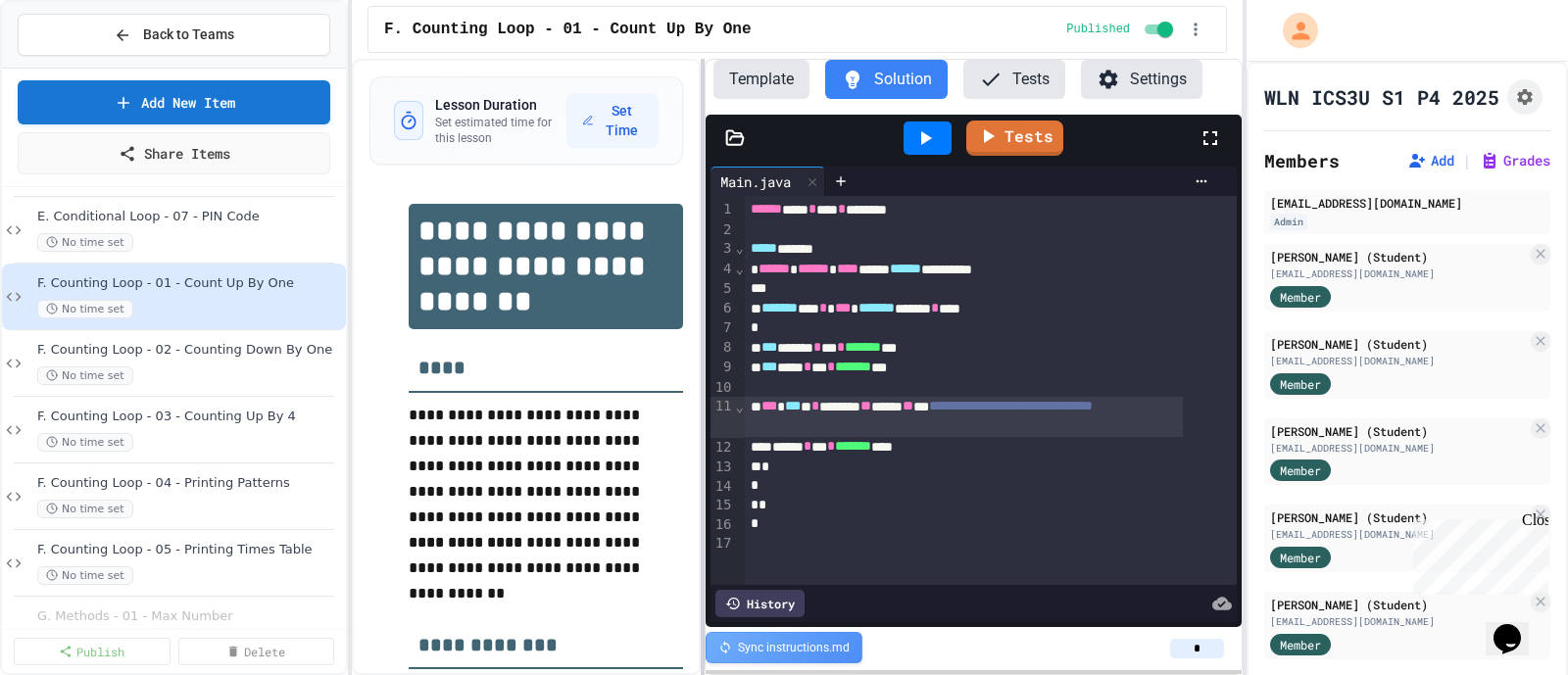
click at [702, 355] on div at bounding box center [703, 367] width 4 height 616
click at [1144, 80] on button "Settings" at bounding box center [1141, 79] width 122 height 39
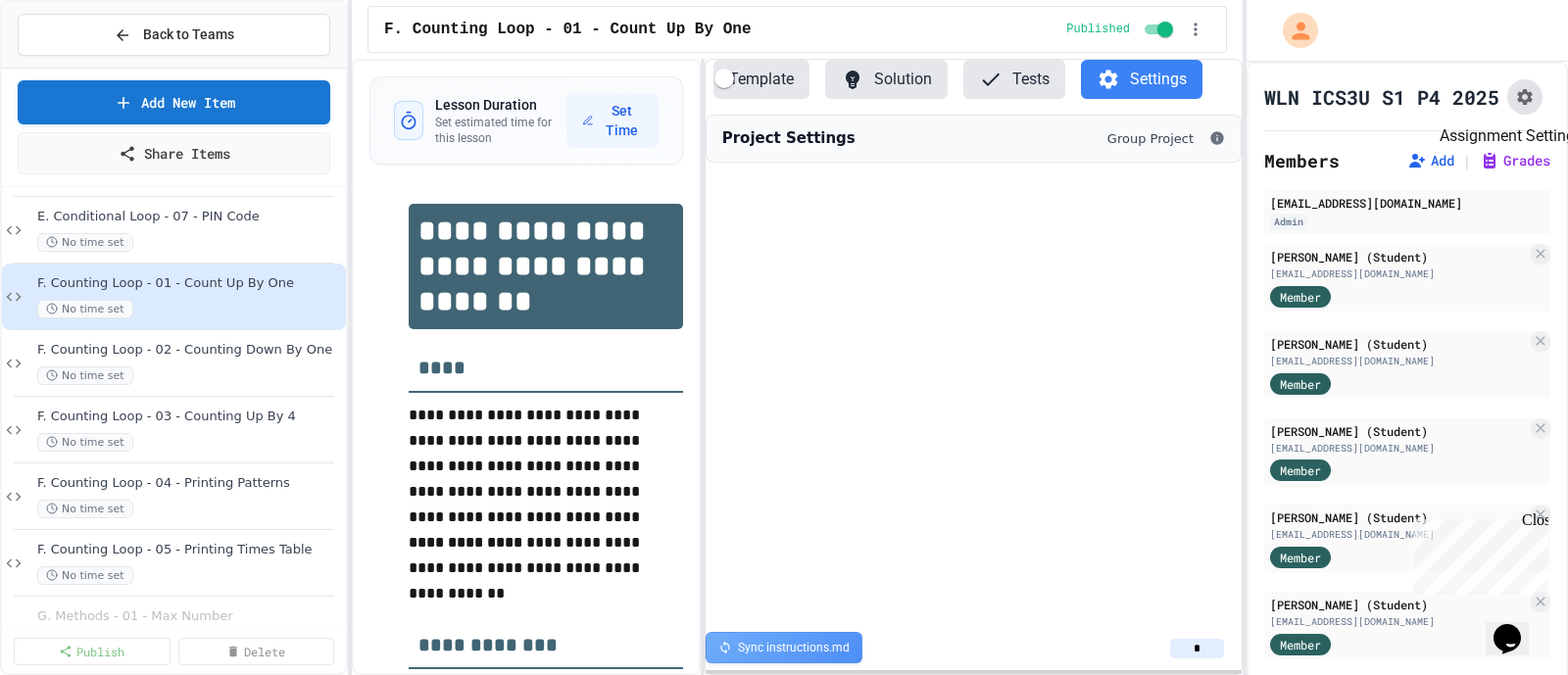
click at [1515, 104] on icon "Assignment Settings" at bounding box center [1525, 97] width 20 height 20
click at [145, 367] on div "No time set" at bounding box center [179, 376] width 285 height 19
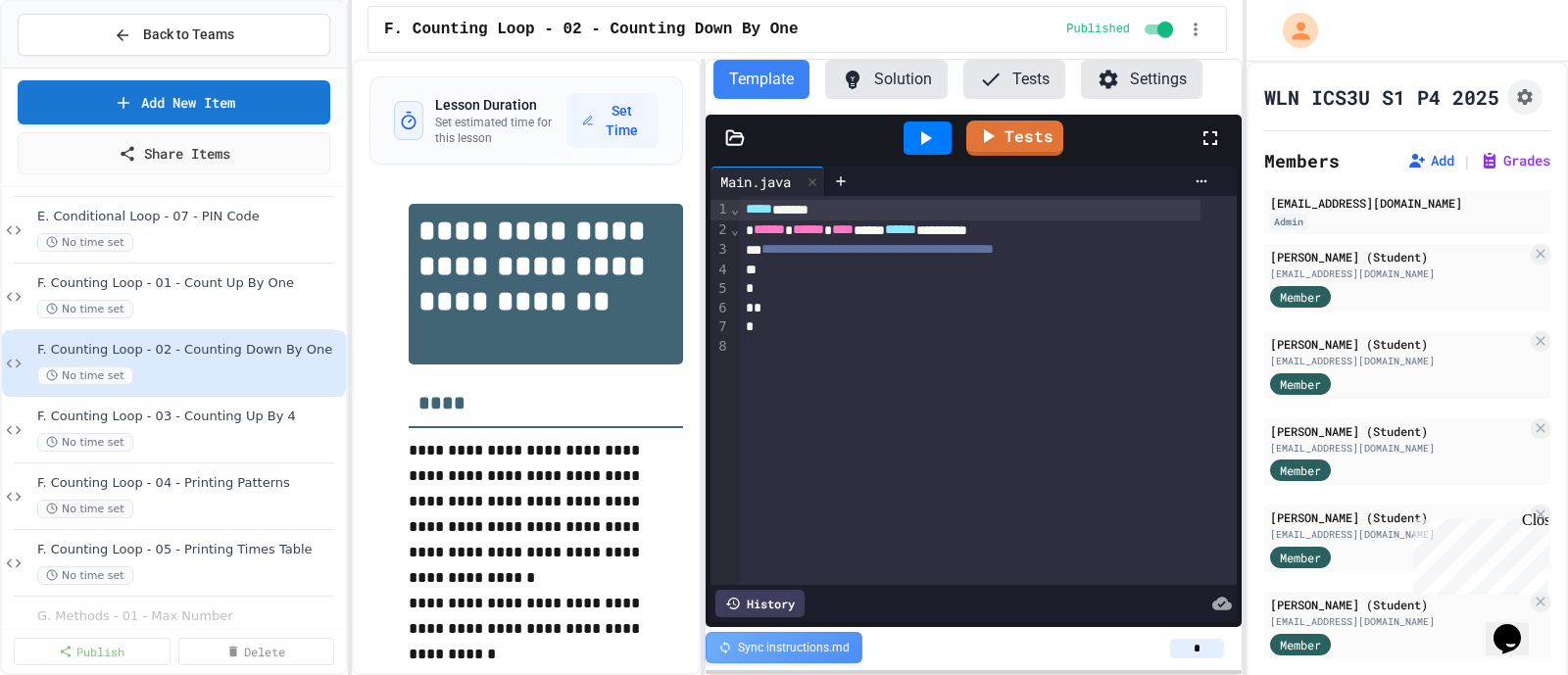
click at [746, 212] on span "*****" at bounding box center [759, 208] width 27 height 14
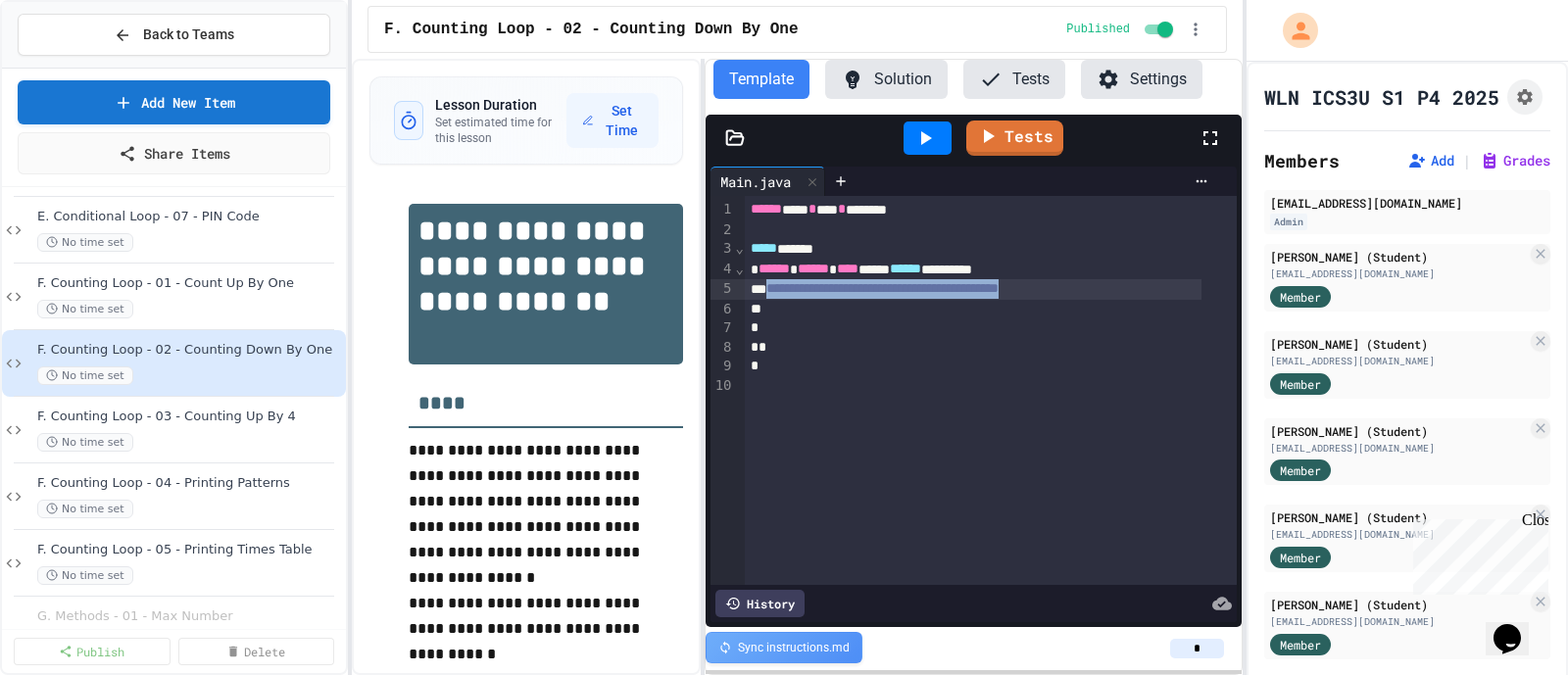
drag, startPoint x: 770, startPoint y: 289, endPoint x: 1126, endPoint y: 281, distance: 356.1
click at [1126, 281] on div "**********" at bounding box center [973, 289] width 457 height 21
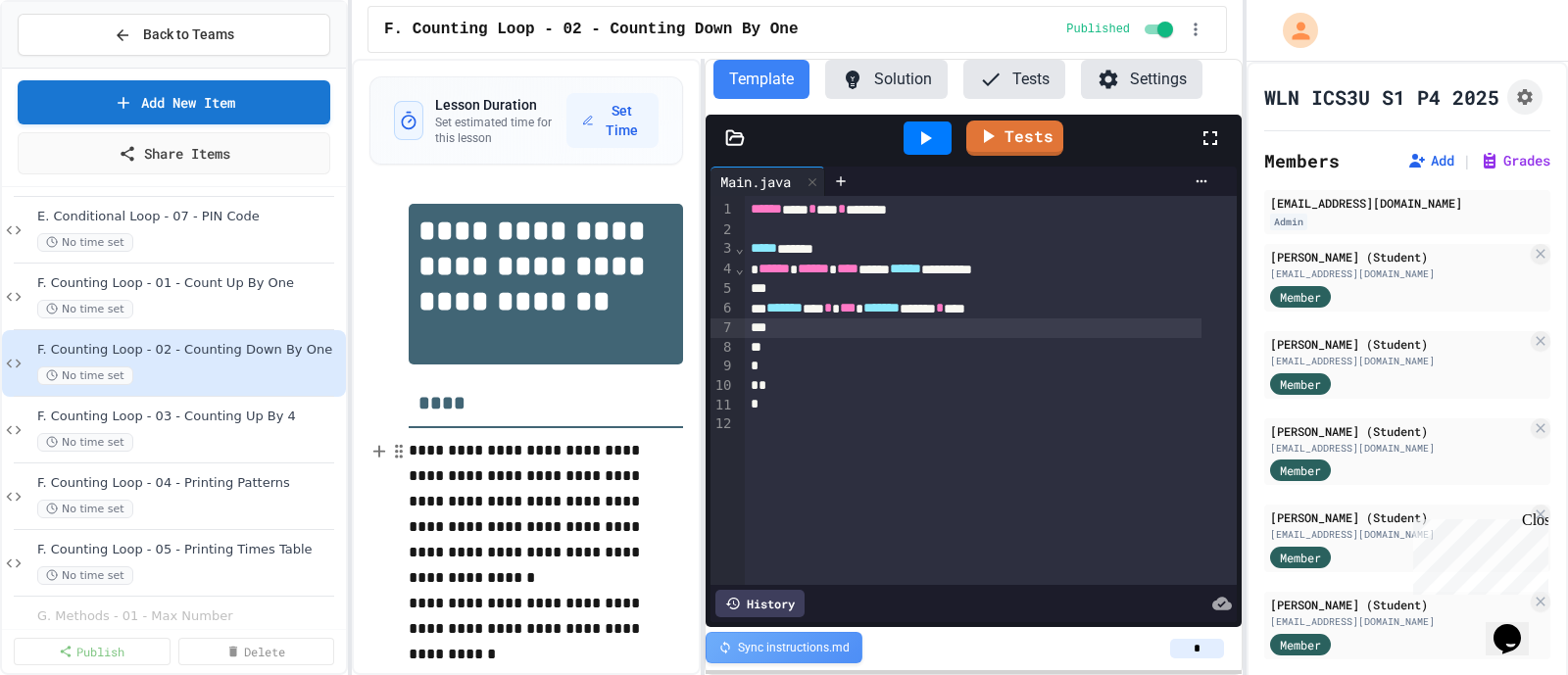
scroll to position [122, 0]
